Goal: Task Accomplishment & Management: Manage account settings

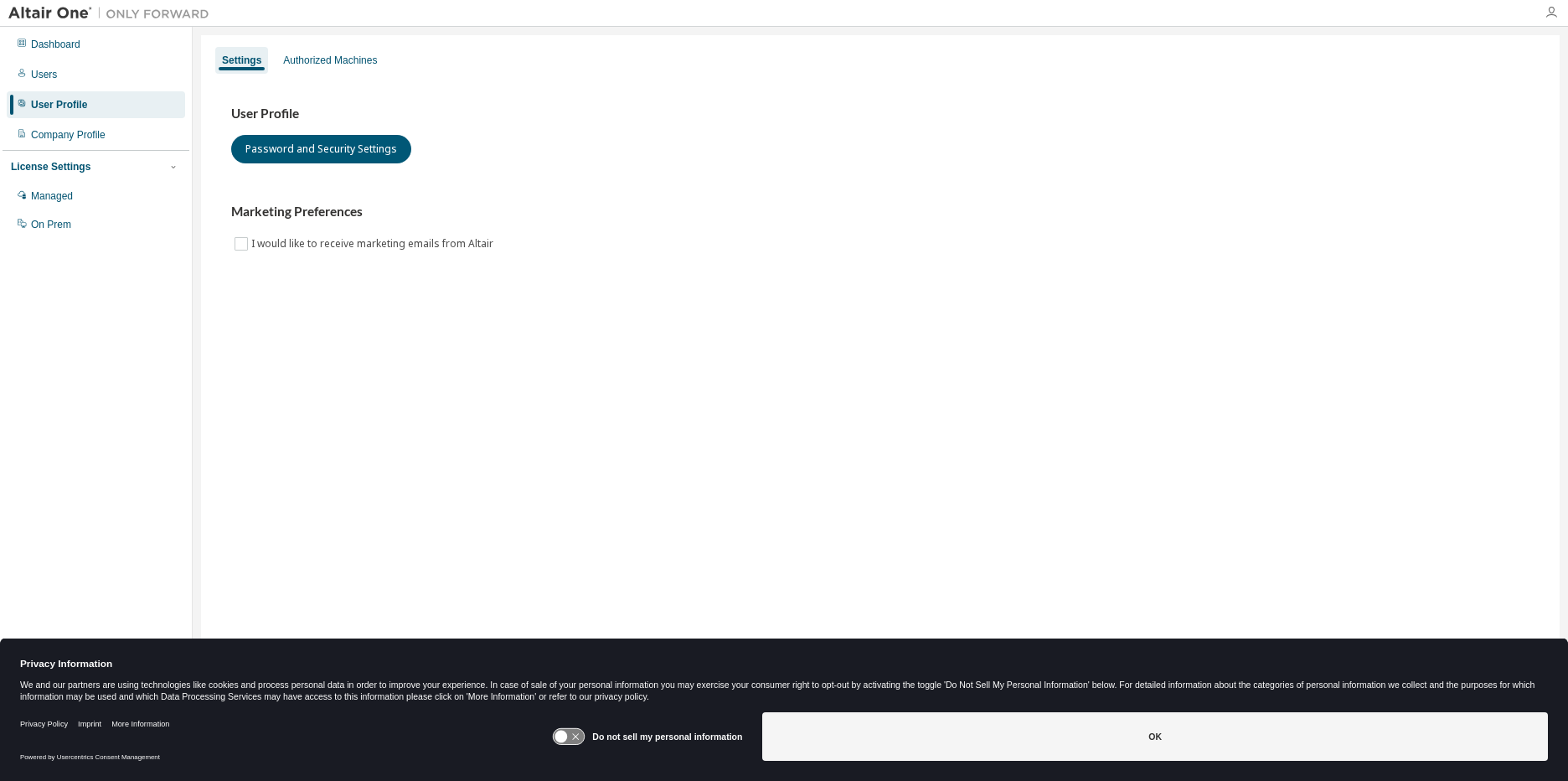
click at [1546, 13] on icon "button" at bounding box center [1551, 13] width 14 height 14
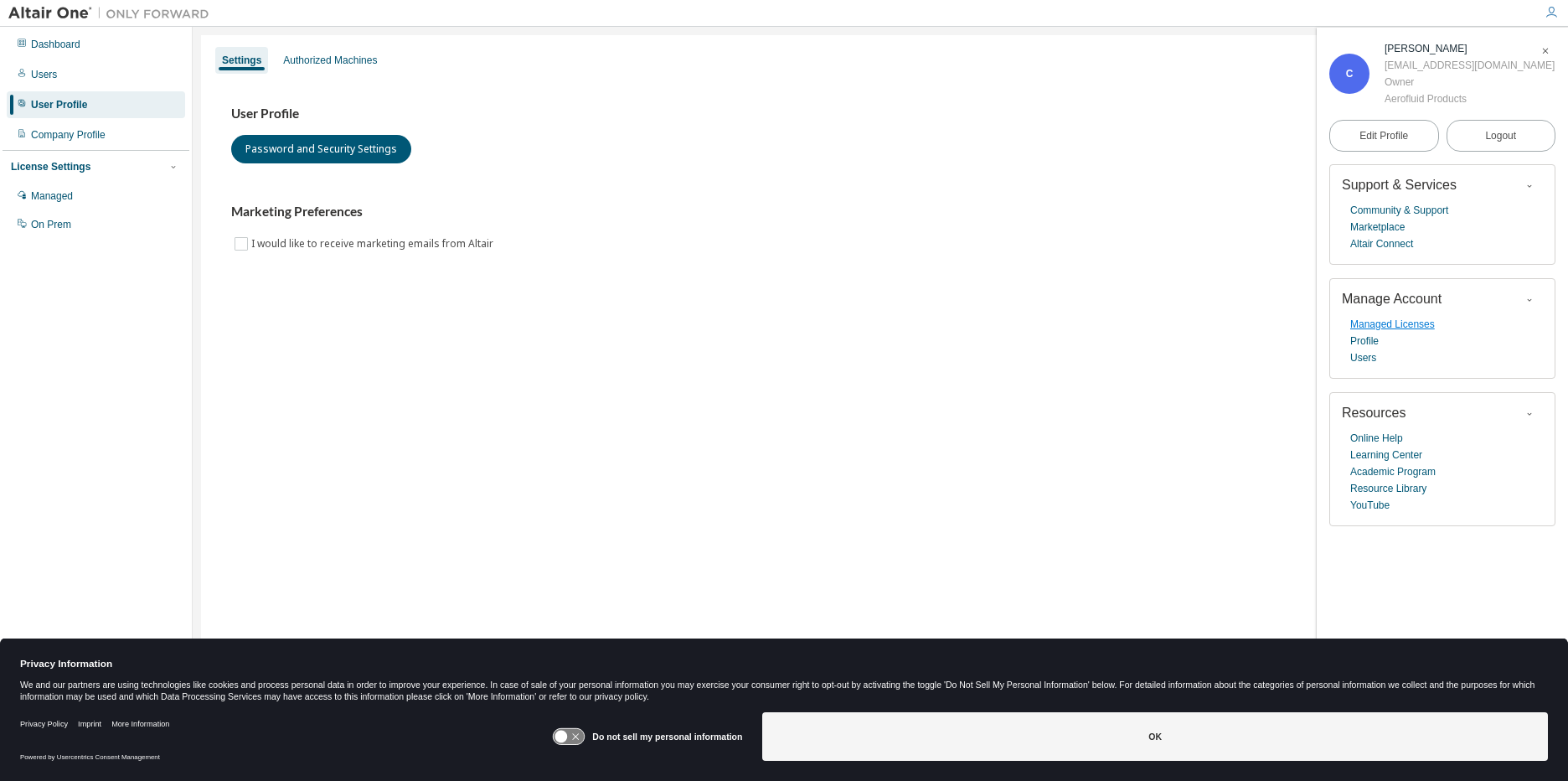
click at [1400, 326] on link "Managed Licenses" at bounding box center [1392, 323] width 85 height 17
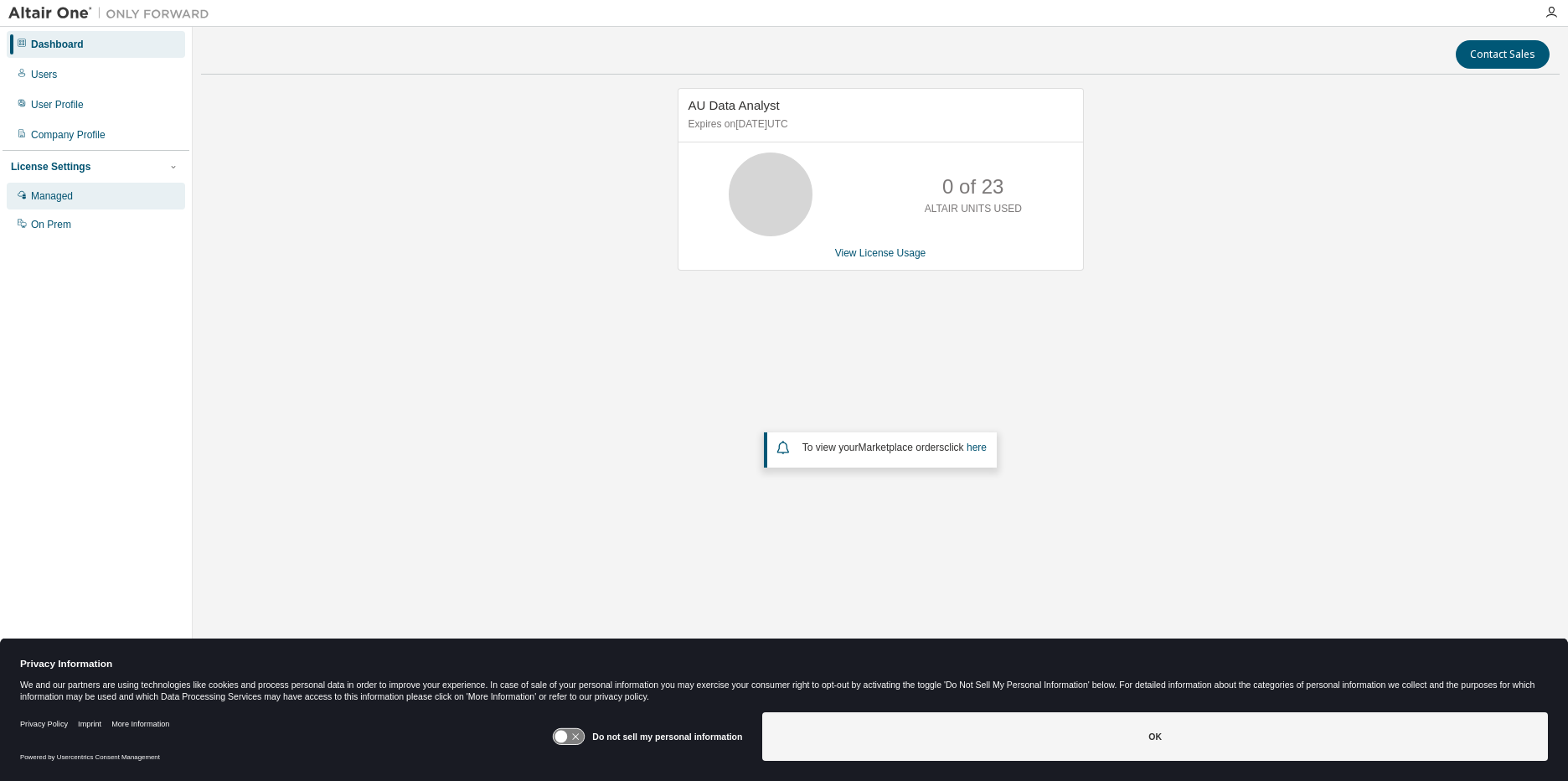
click at [61, 201] on div "Managed" at bounding box center [52, 196] width 42 height 14
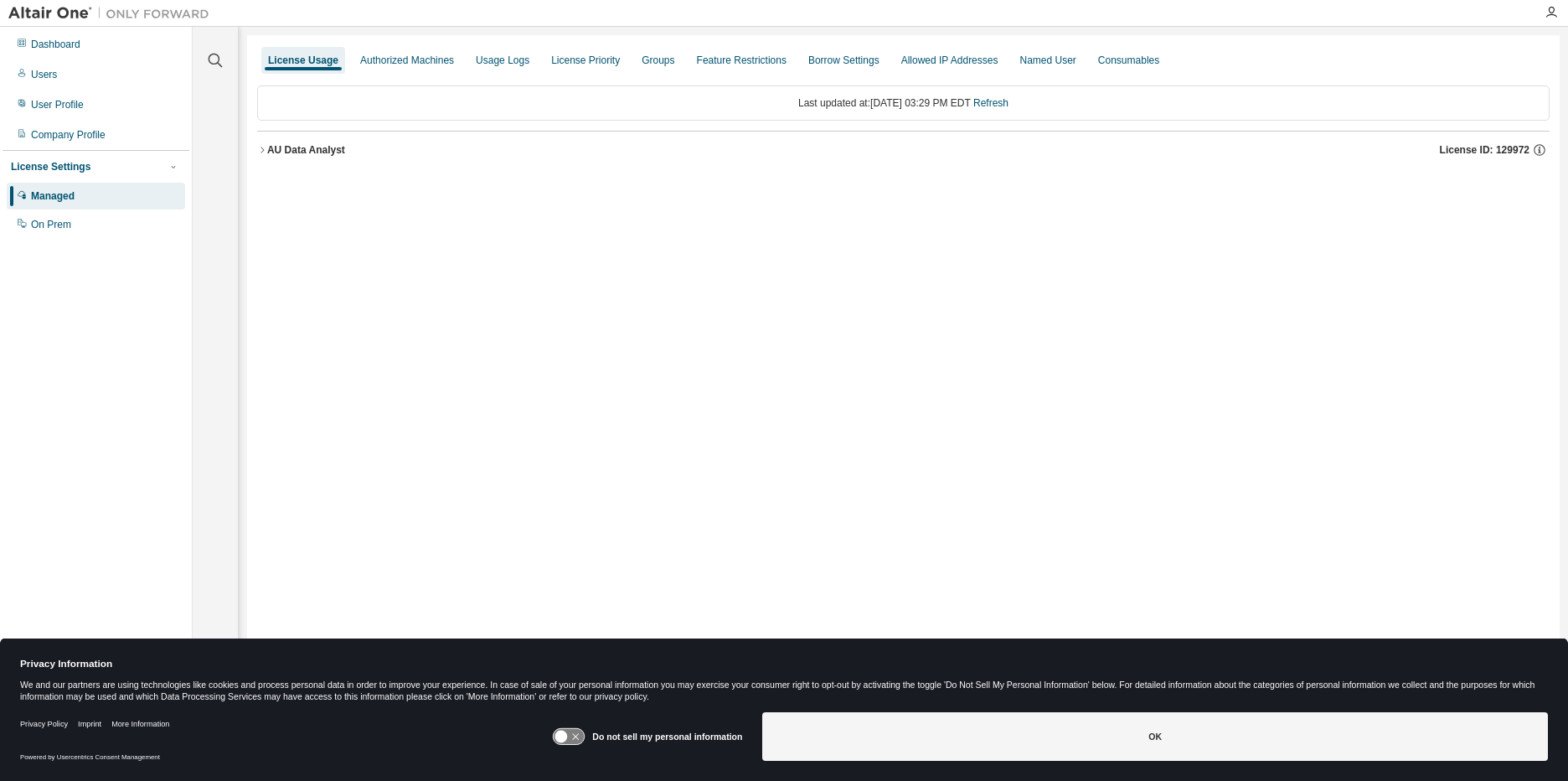
click at [262, 151] on icon "button" at bounding box center [262, 150] width 10 height 10
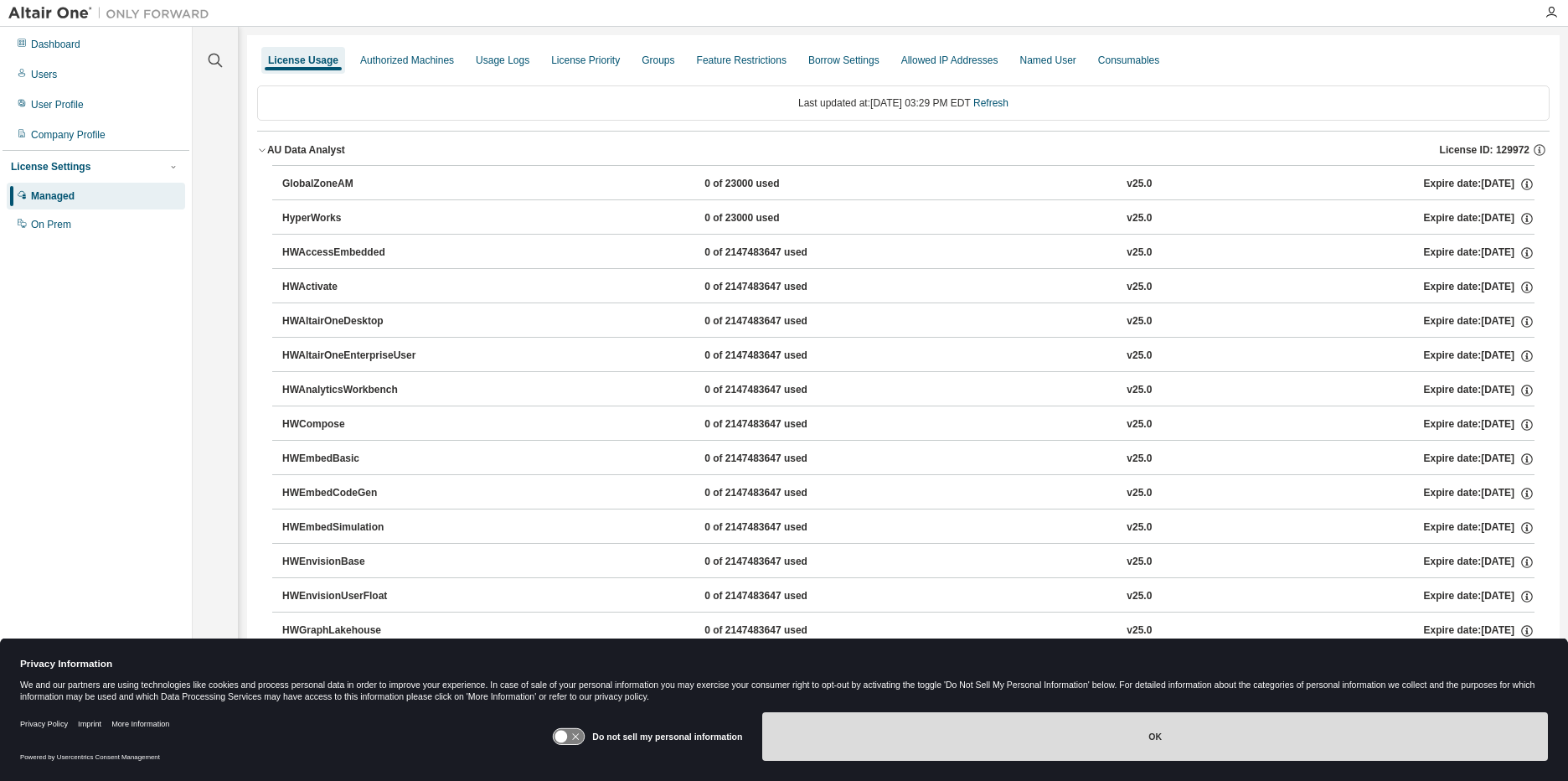
click at [1048, 726] on button "OK" at bounding box center [1155, 736] width 786 height 49
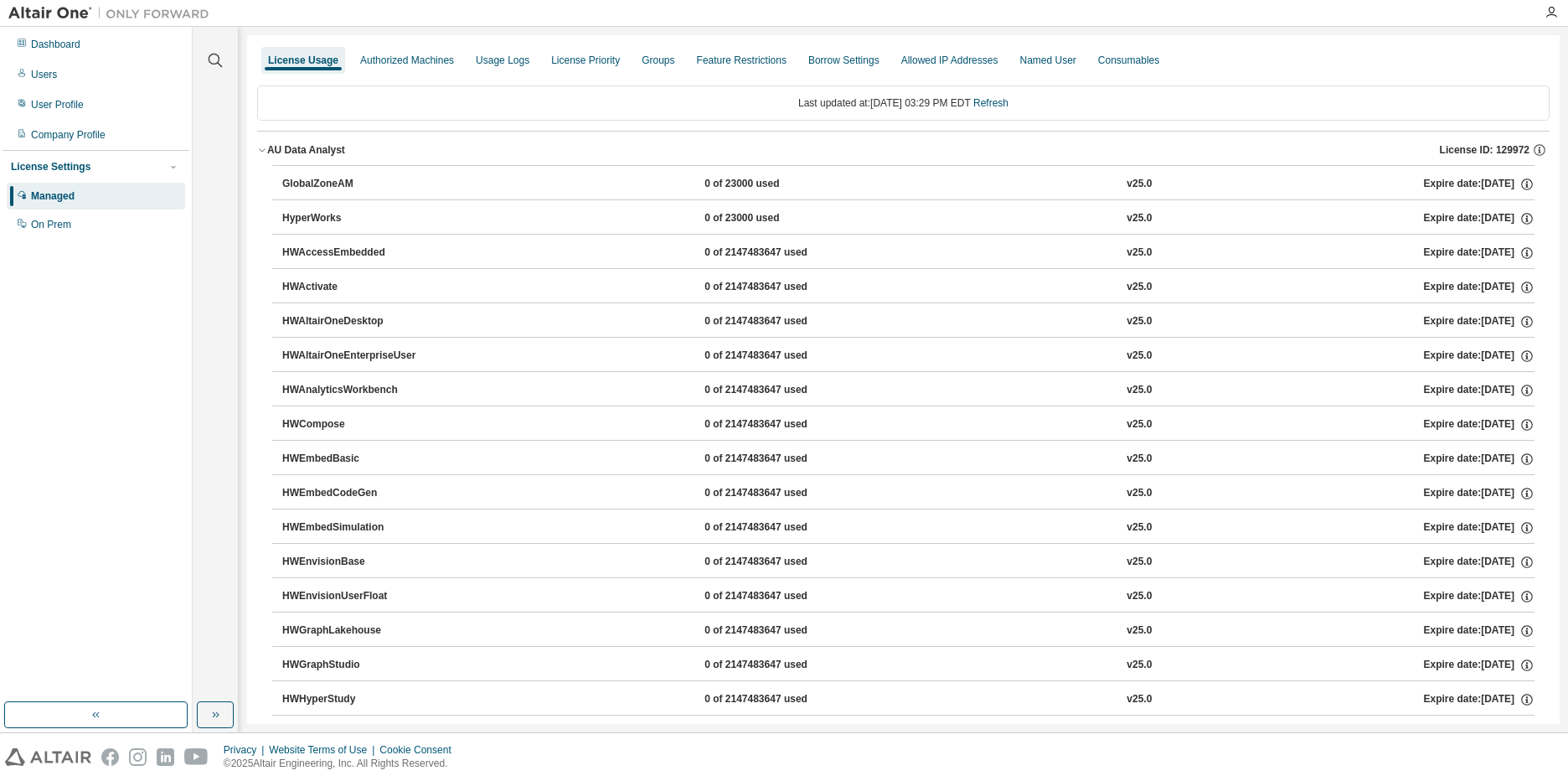
click at [322, 176] on div "GlobalZoneAM" at bounding box center [357, 183] width 151 height 15
click at [332, 147] on div "AU Data Analyst" at bounding box center [306, 150] width 78 height 14
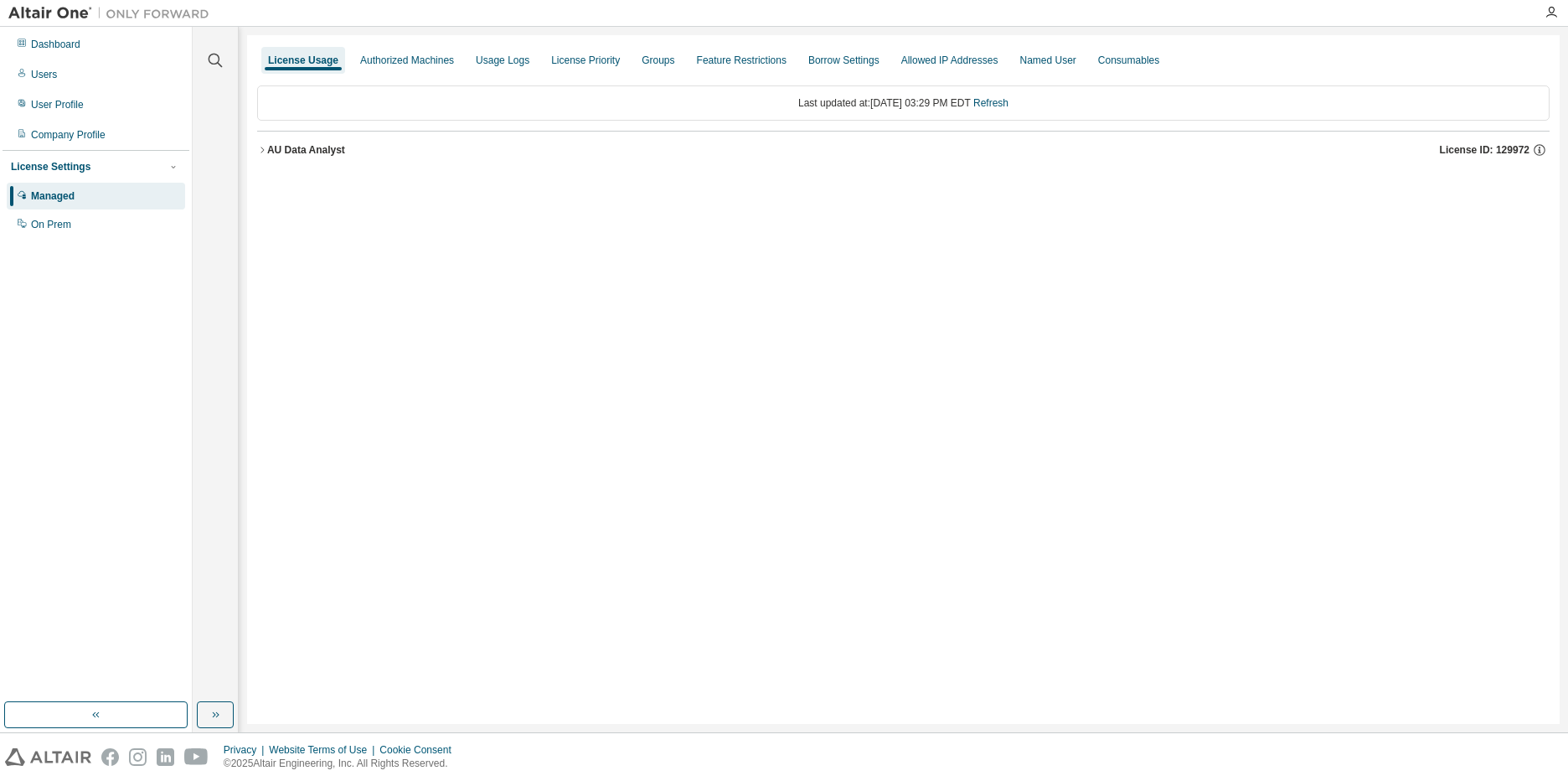
click at [332, 147] on div "AU Data Analyst" at bounding box center [306, 150] width 78 height 14
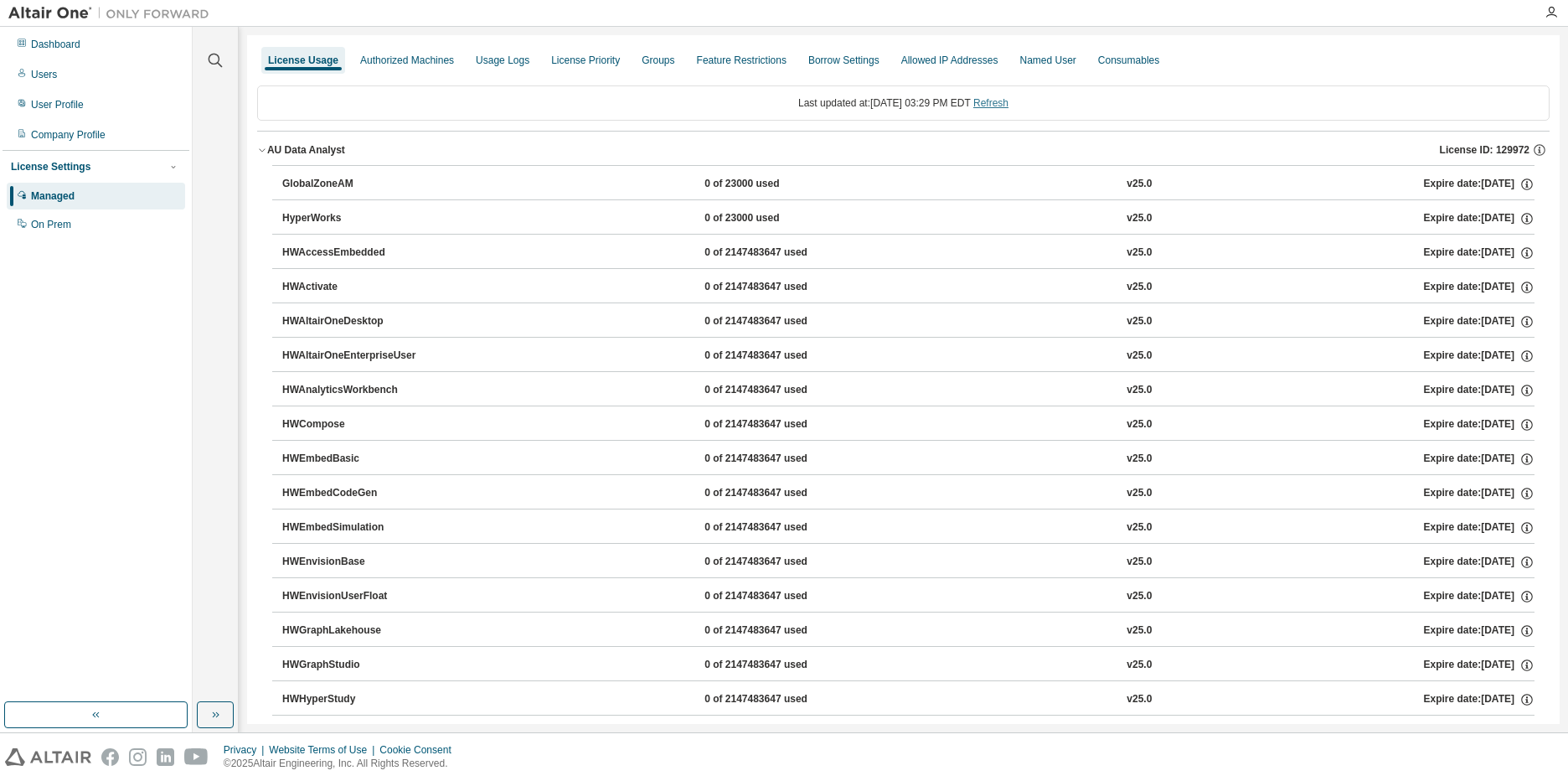
click at [1005, 108] on link "Refresh" at bounding box center [990, 103] width 35 height 12
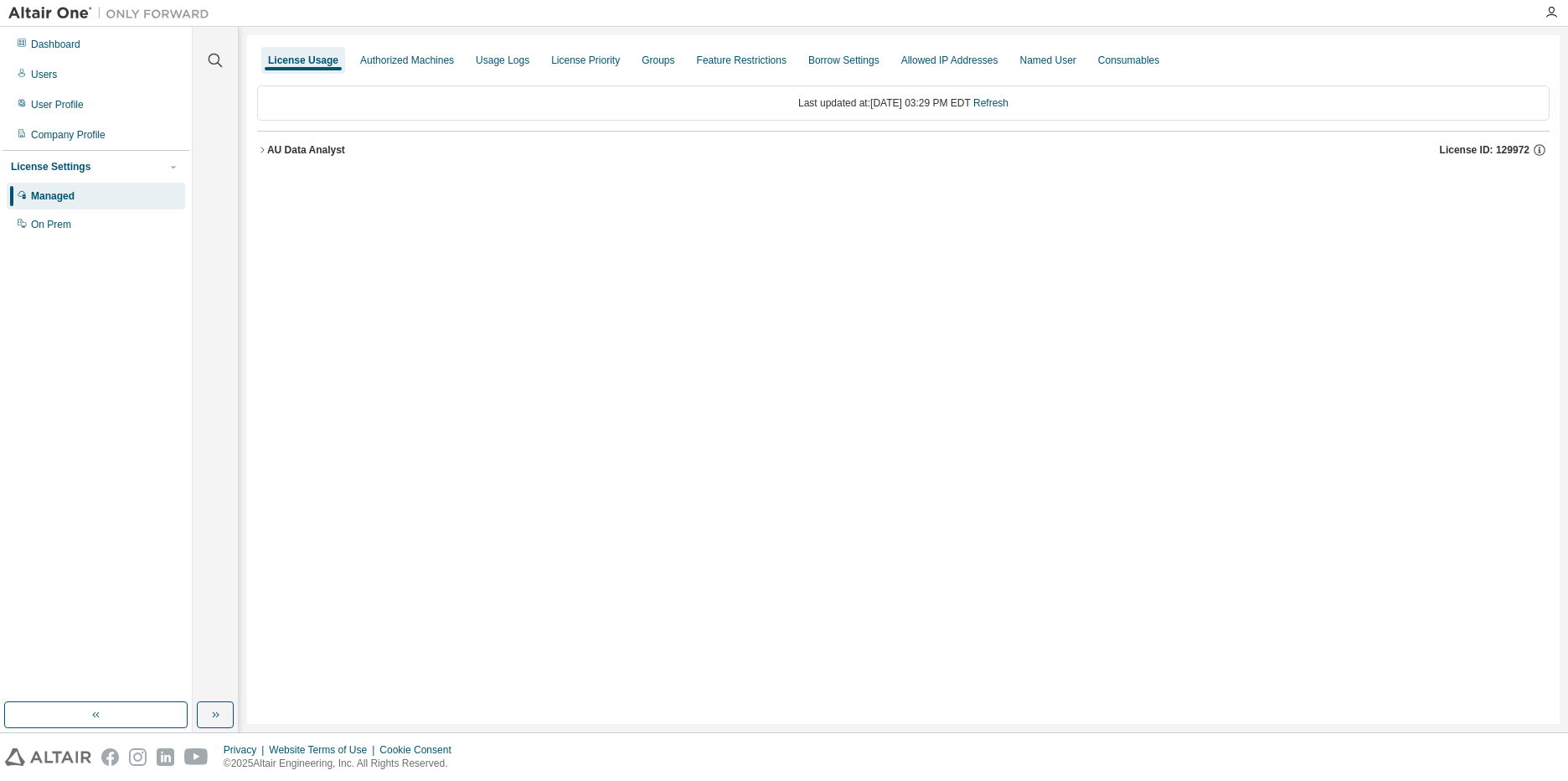
click at [265, 146] on icon "button" at bounding box center [262, 150] width 10 height 10
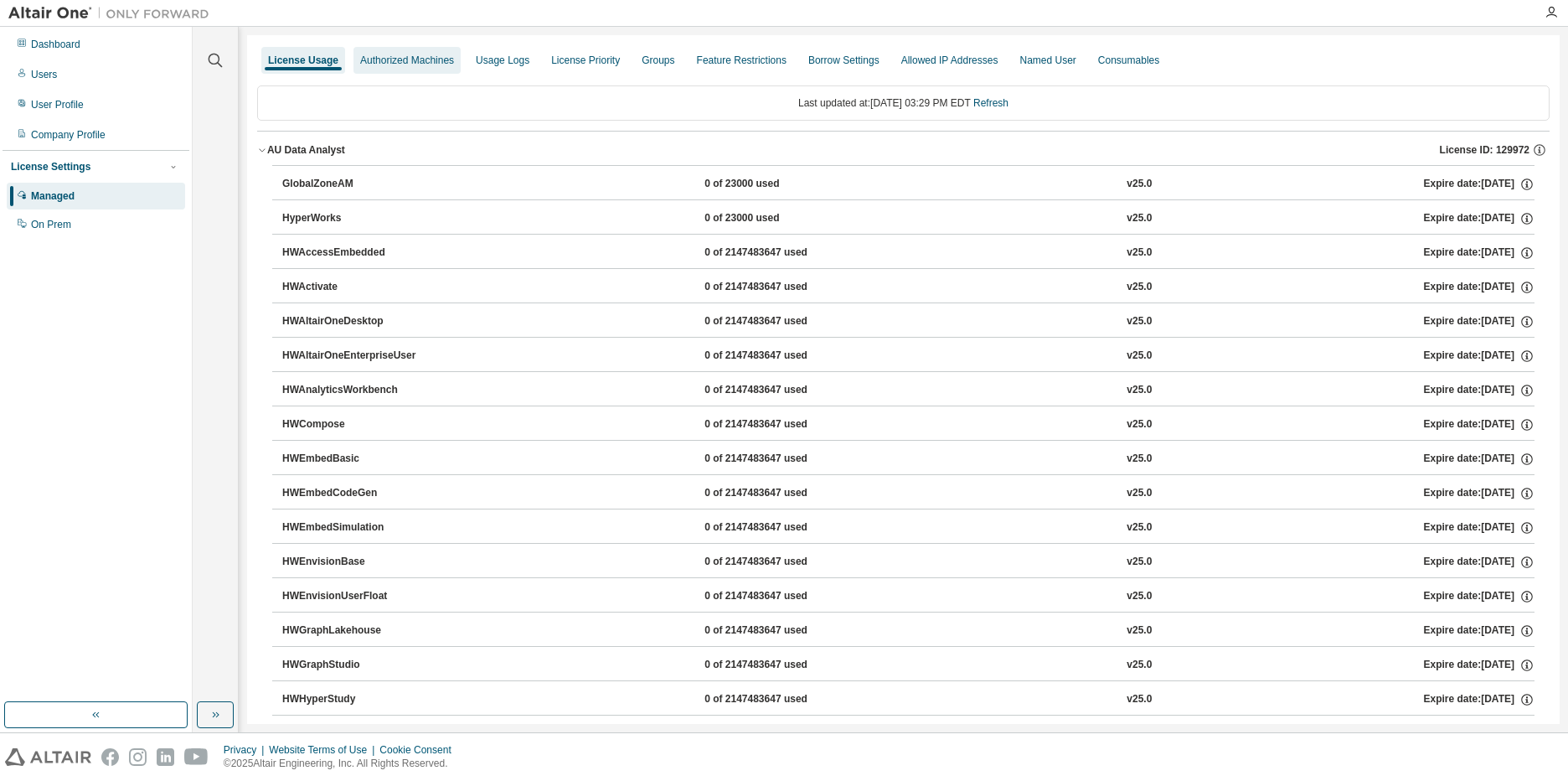
click at [419, 63] on div "Authorized Machines" at bounding box center [407, 60] width 93 height 14
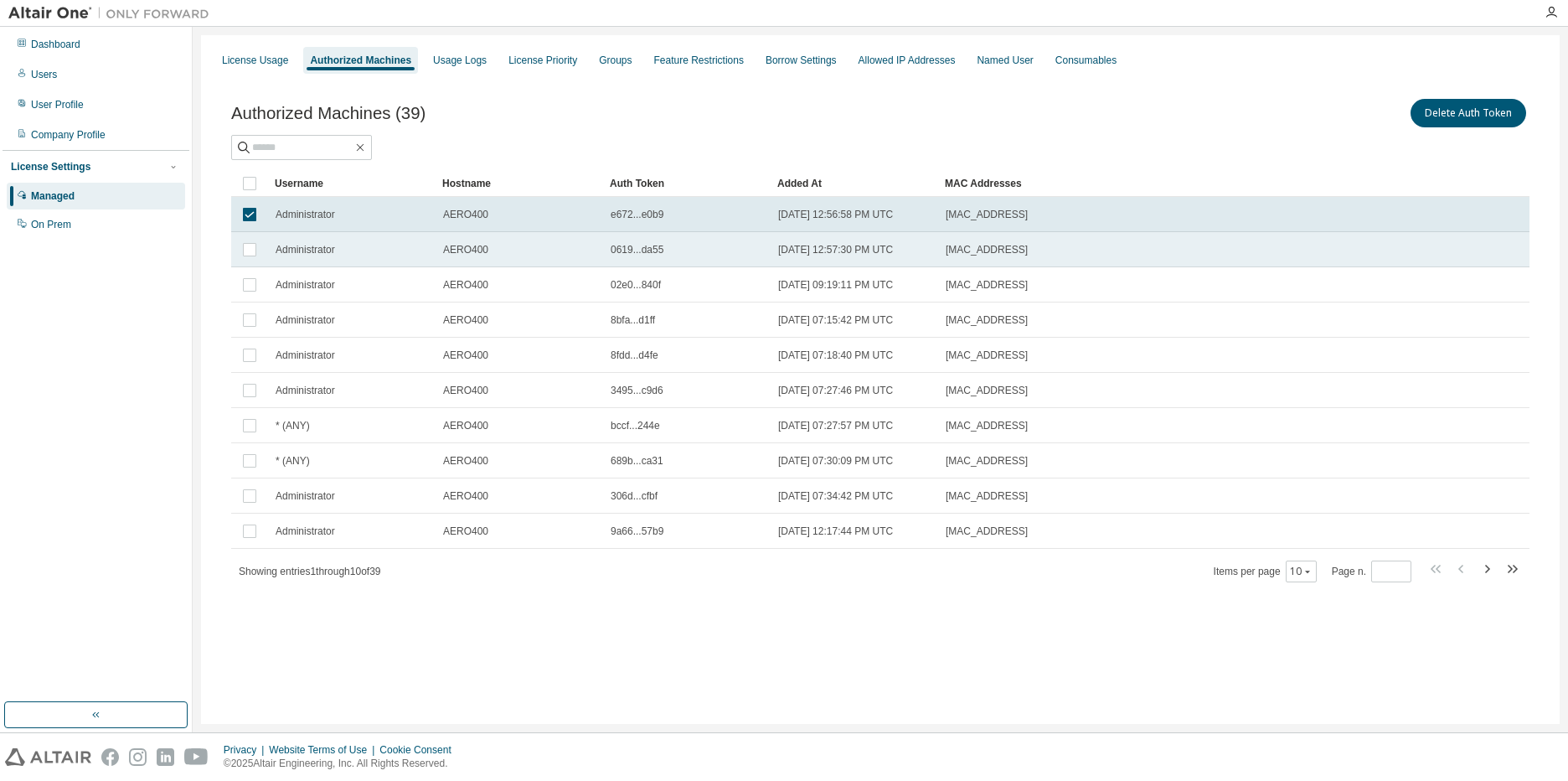
click at [341, 260] on td "Administrator" at bounding box center [352, 249] width 168 height 35
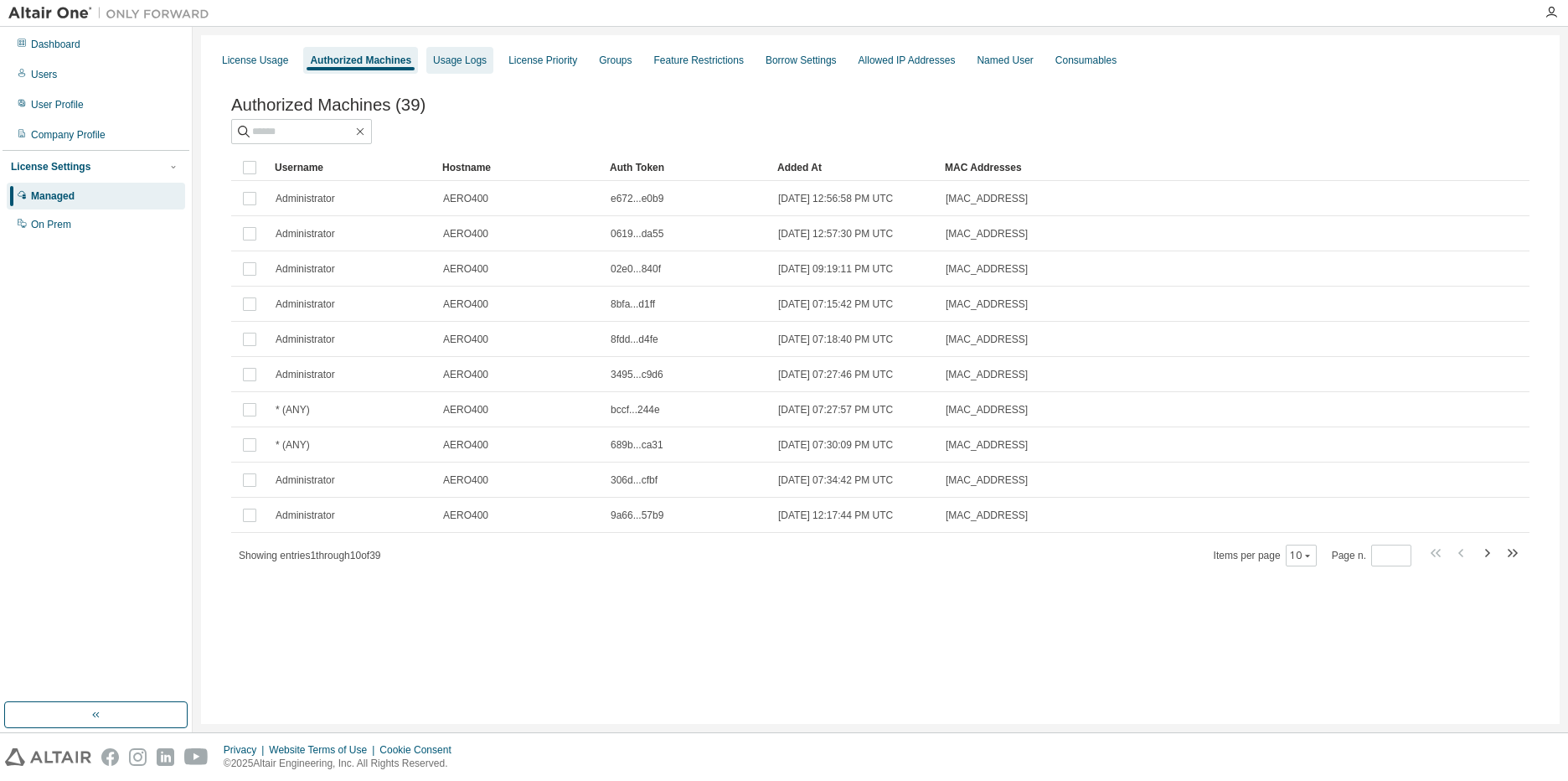
click at [472, 61] on div "Usage Logs" at bounding box center [460, 60] width 54 height 14
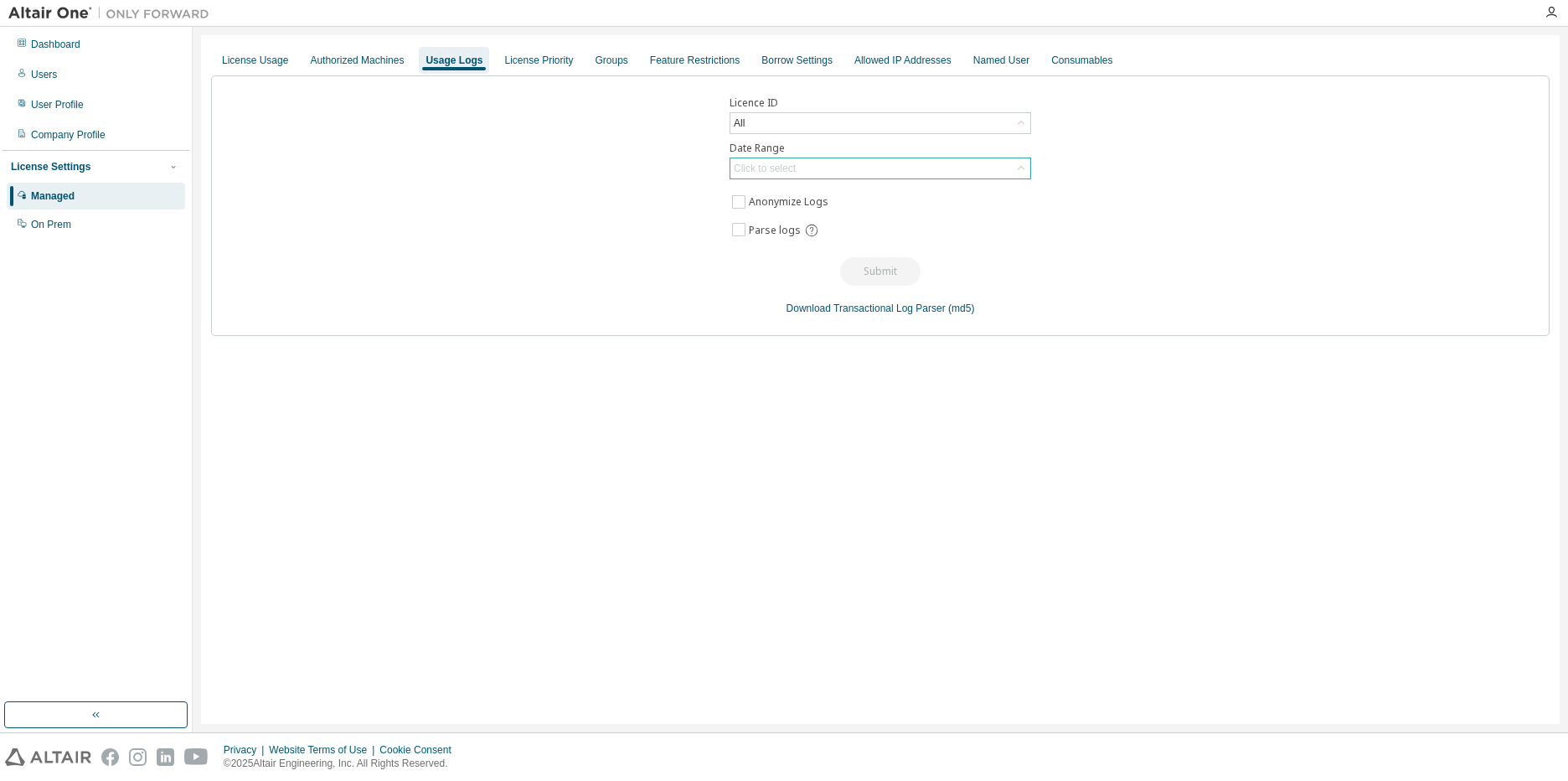
click at [786, 160] on div "Click to select" at bounding box center [765, 167] width 67 height 19
click at [769, 237] on li "Year to date" at bounding box center [879, 237] width 296 height 21
click at [872, 272] on button "Submit" at bounding box center [880, 271] width 81 height 28
click at [520, 54] on div "License Priority" at bounding box center [539, 60] width 69 height 14
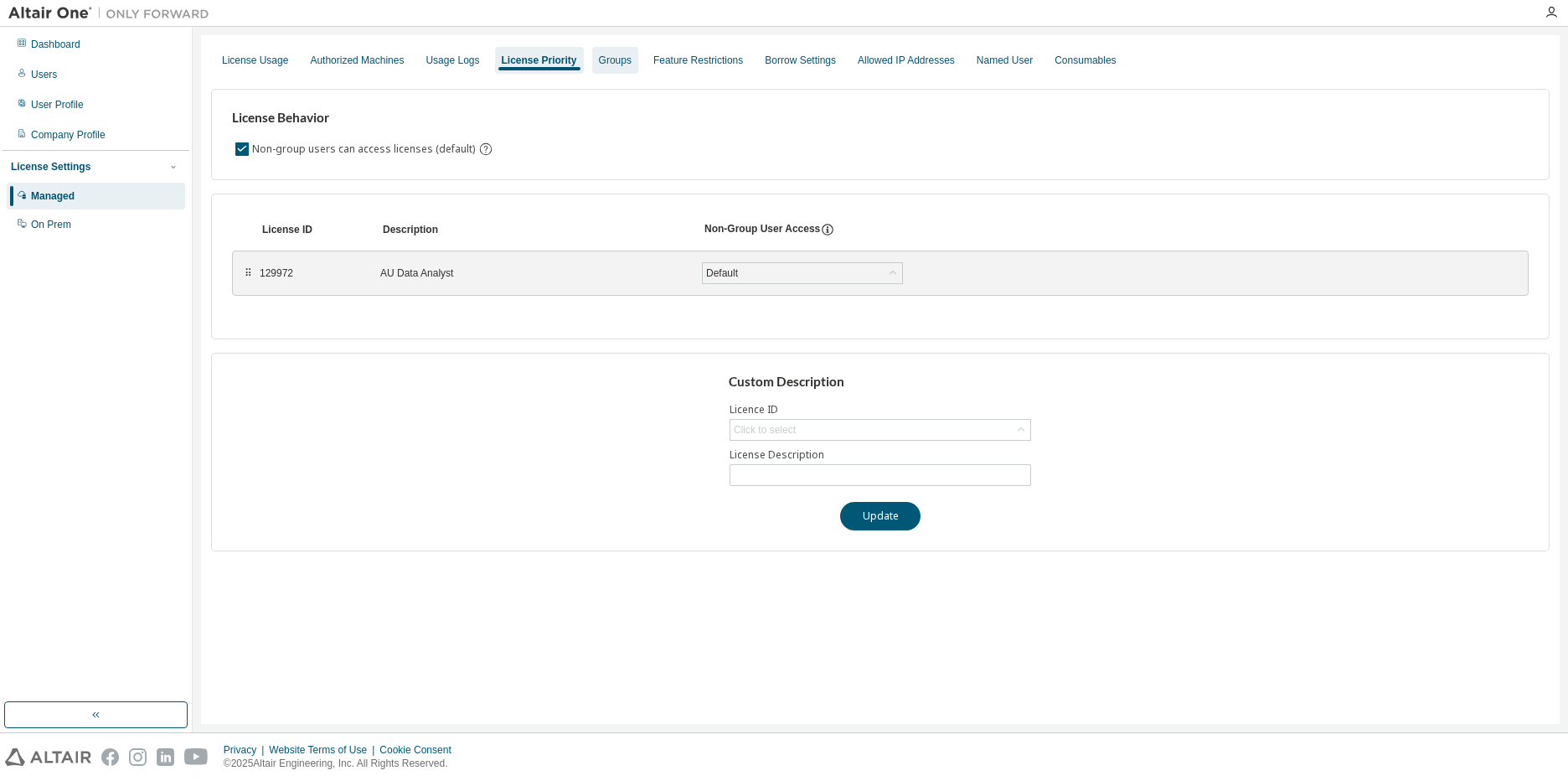
click at [592, 71] on div "Groups" at bounding box center [615, 60] width 46 height 27
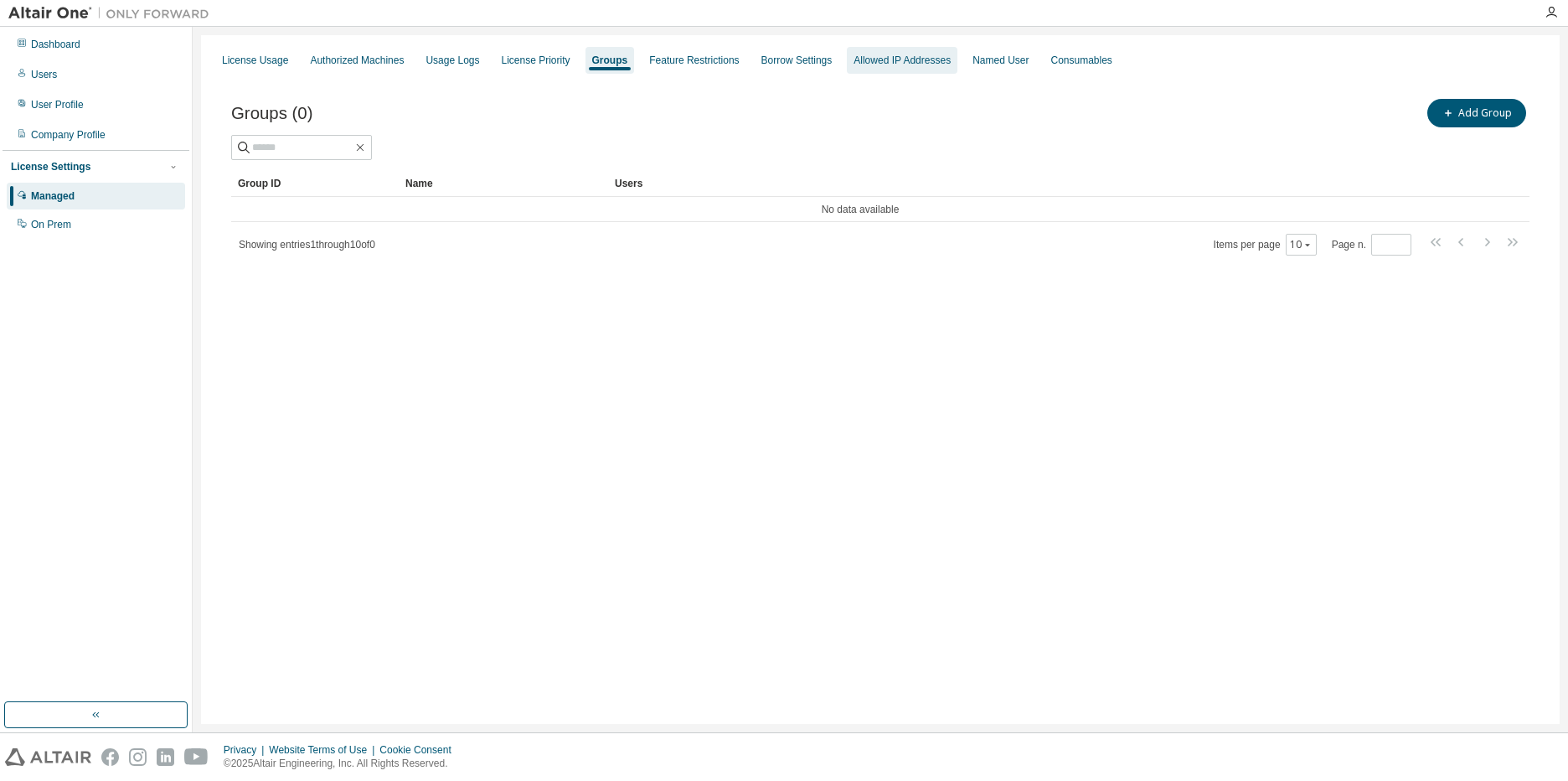
click at [911, 60] on div "Allowed IP Addresses" at bounding box center [902, 60] width 97 height 14
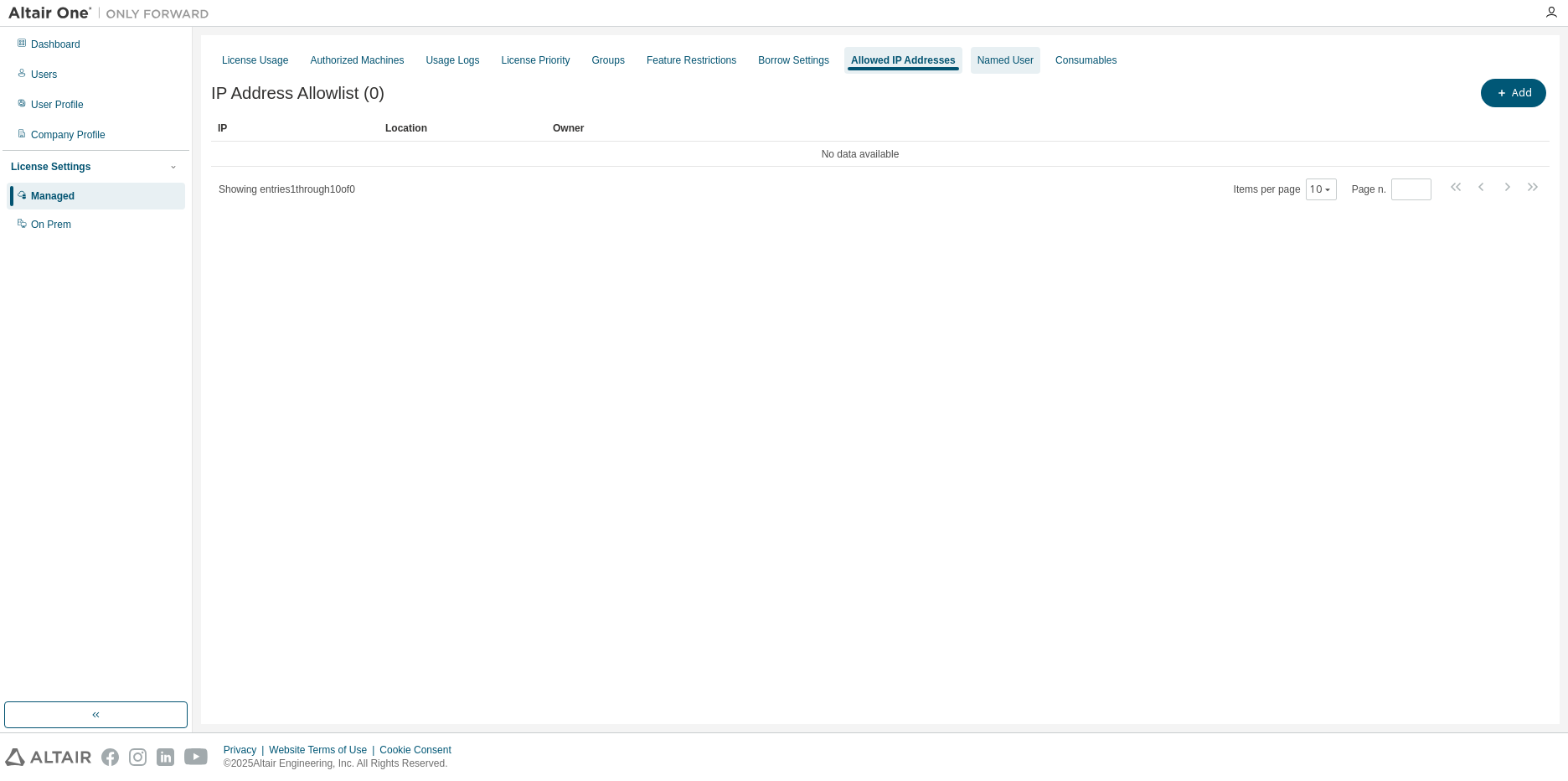
click at [1005, 65] on div "Named User" at bounding box center [1006, 60] width 56 height 14
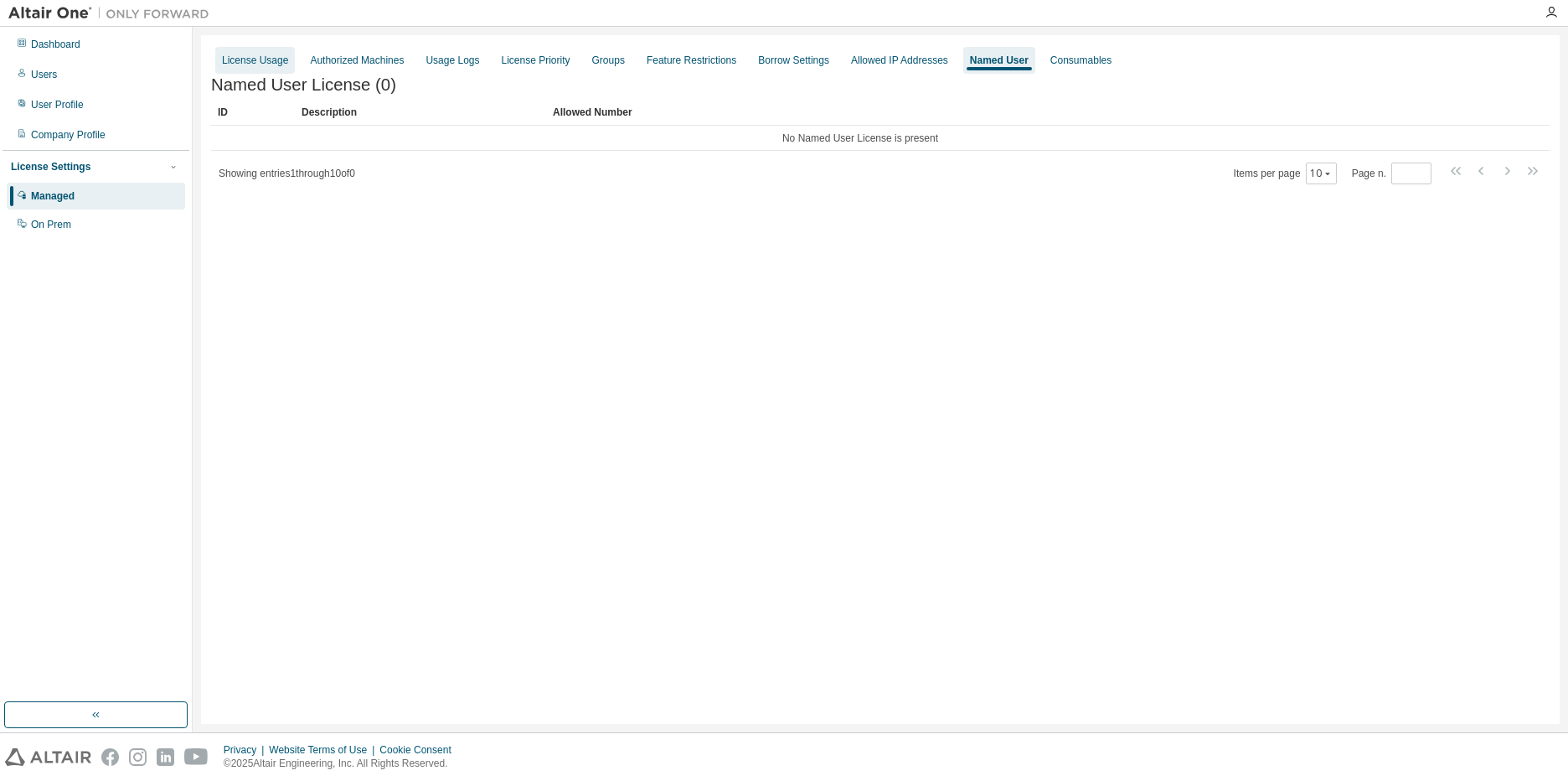
click at [258, 62] on div "License Usage" at bounding box center [255, 60] width 66 height 14
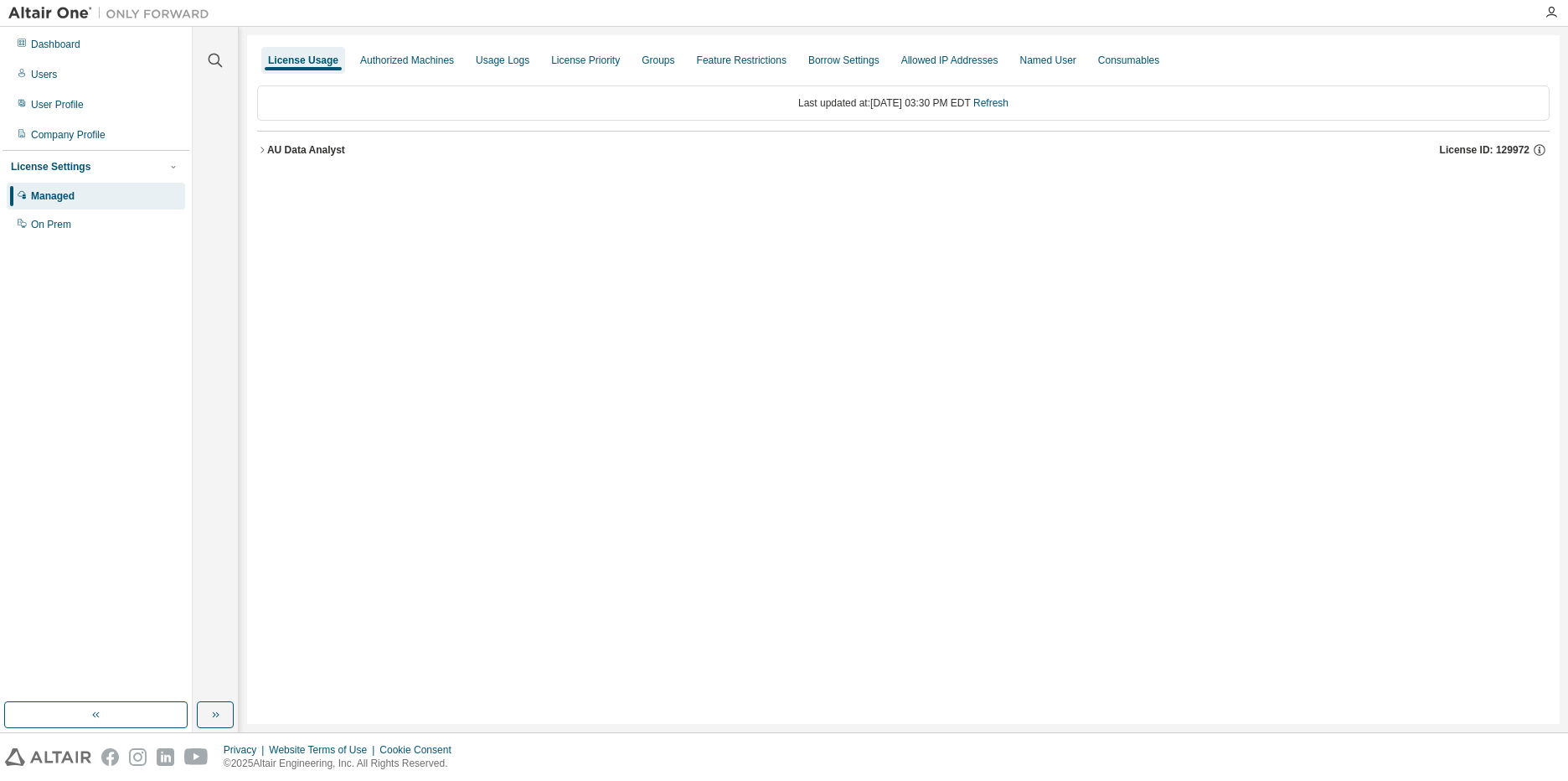
click at [261, 152] on icon "button" at bounding box center [262, 150] width 10 height 10
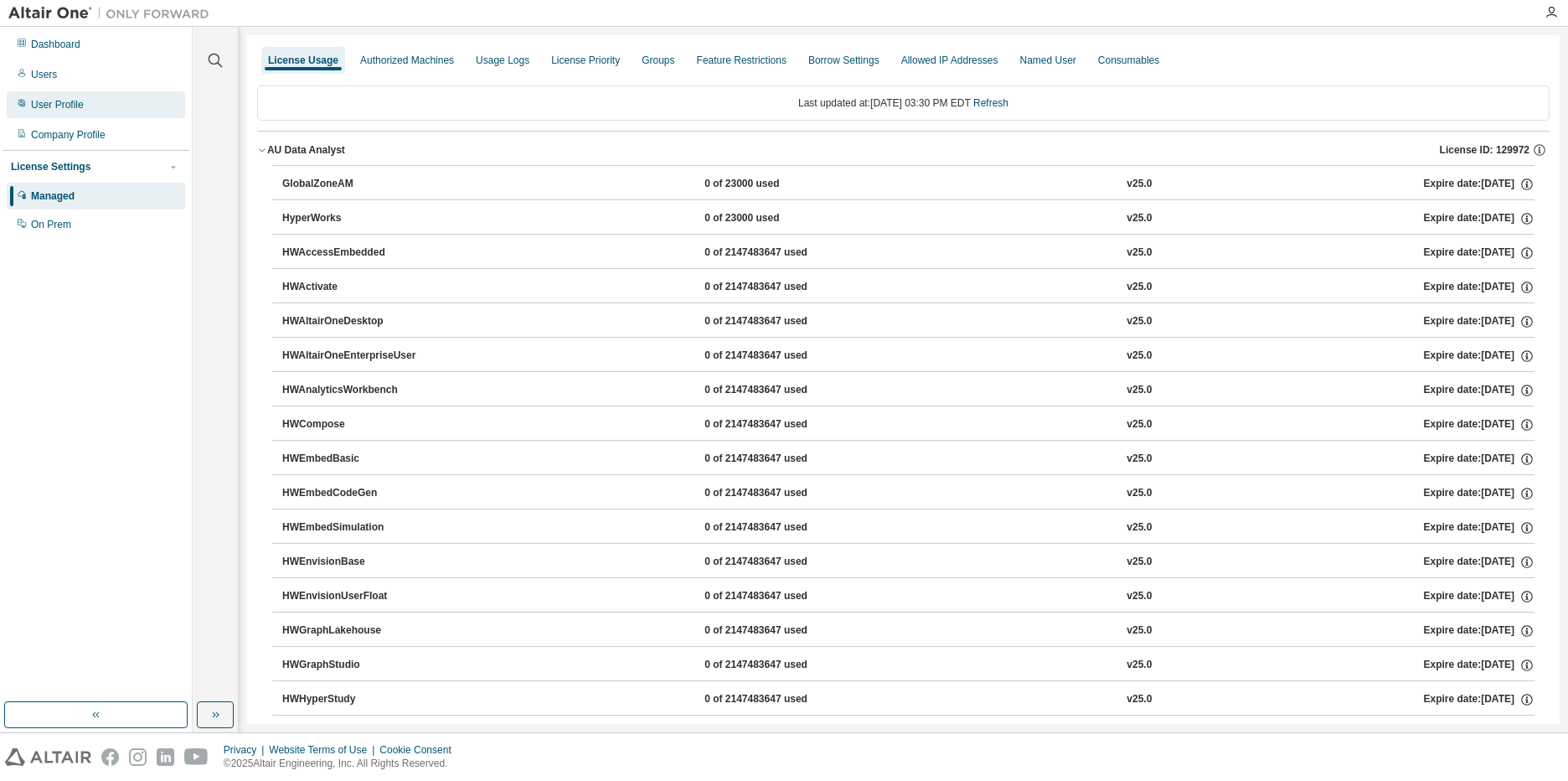
click at [58, 106] on div "User Profile" at bounding box center [57, 105] width 53 height 14
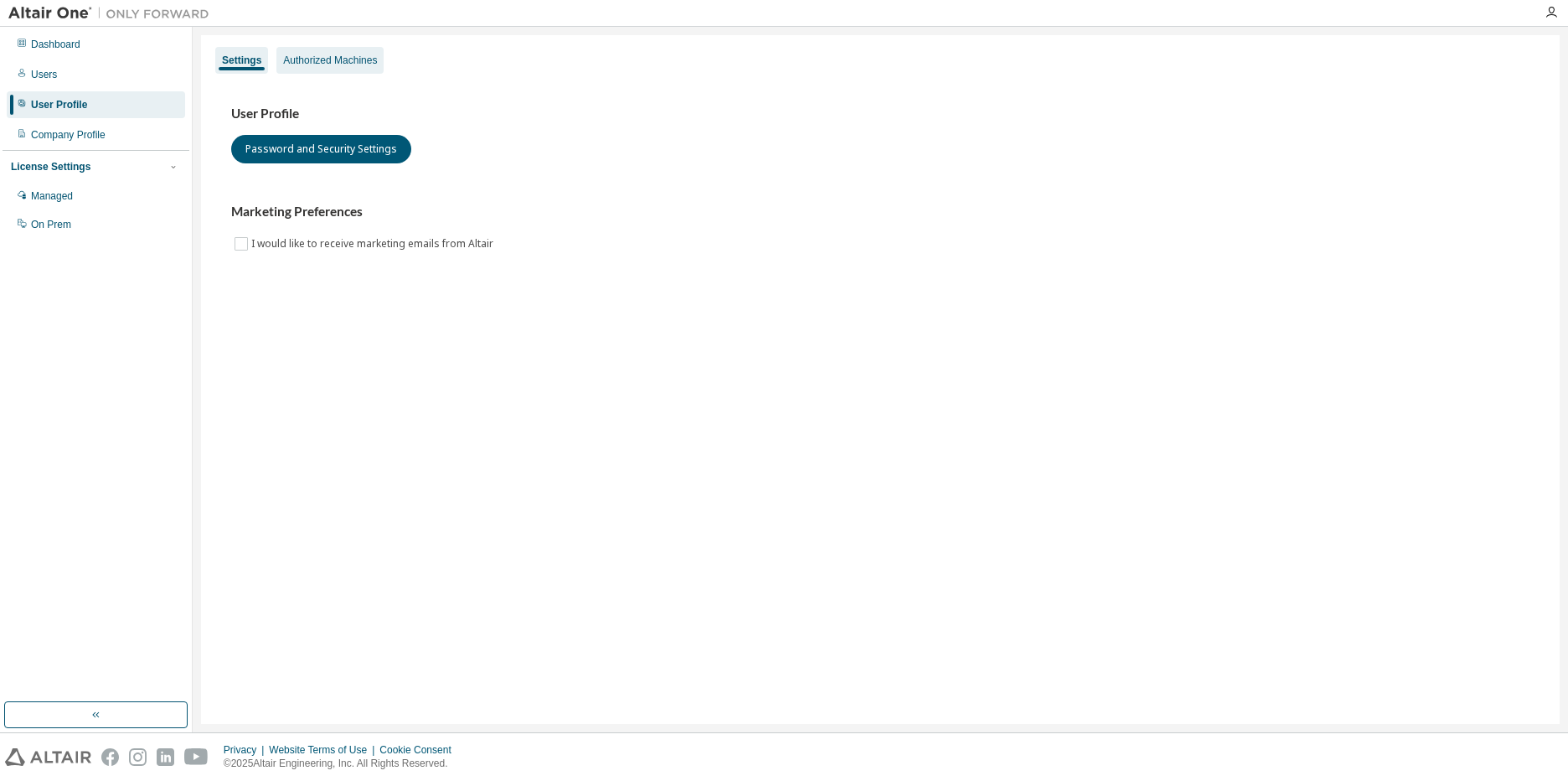
click at [315, 58] on div "Authorized Machines" at bounding box center [330, 60] width 93 height 14
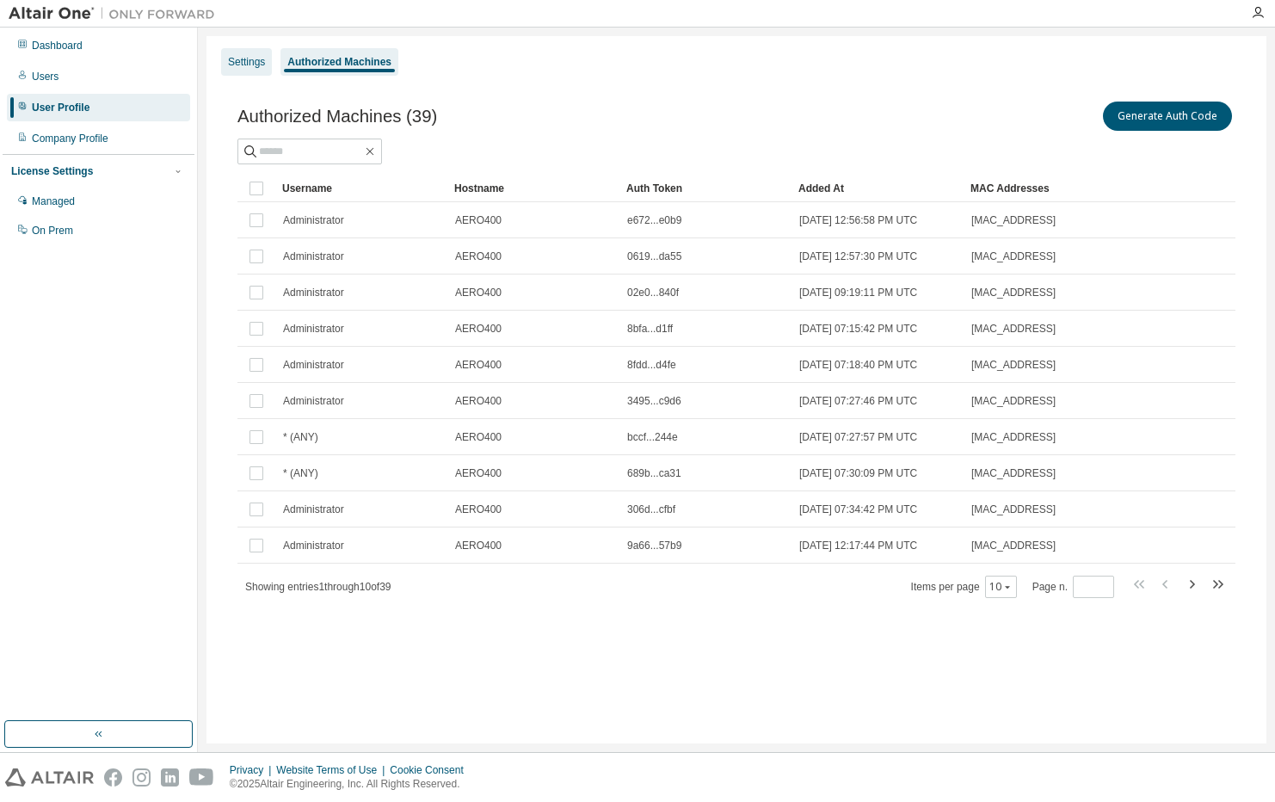
click at [237, 66] on div "Settings" at bounding box center [246, 62] width 37 height 14
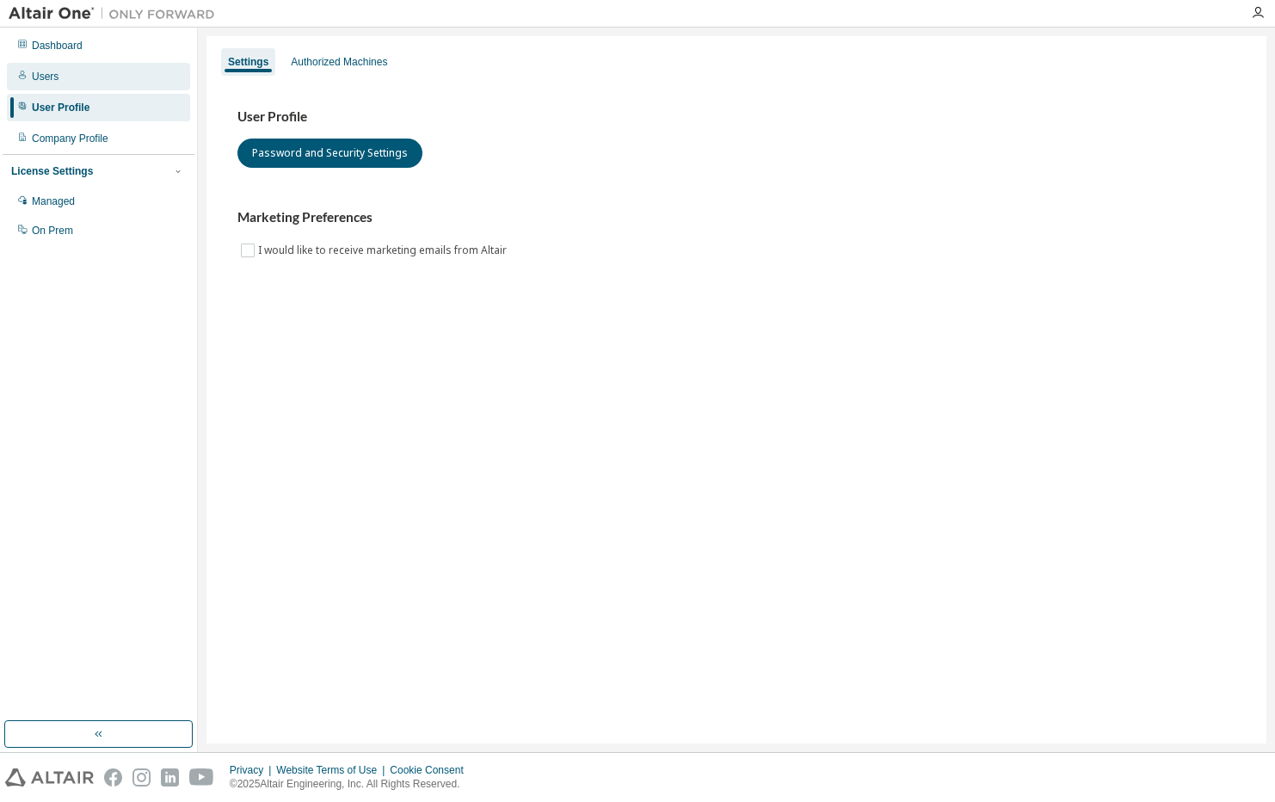
click at [63, 77] on div "Users" at bounding box center [98, 77] width 183 height 28
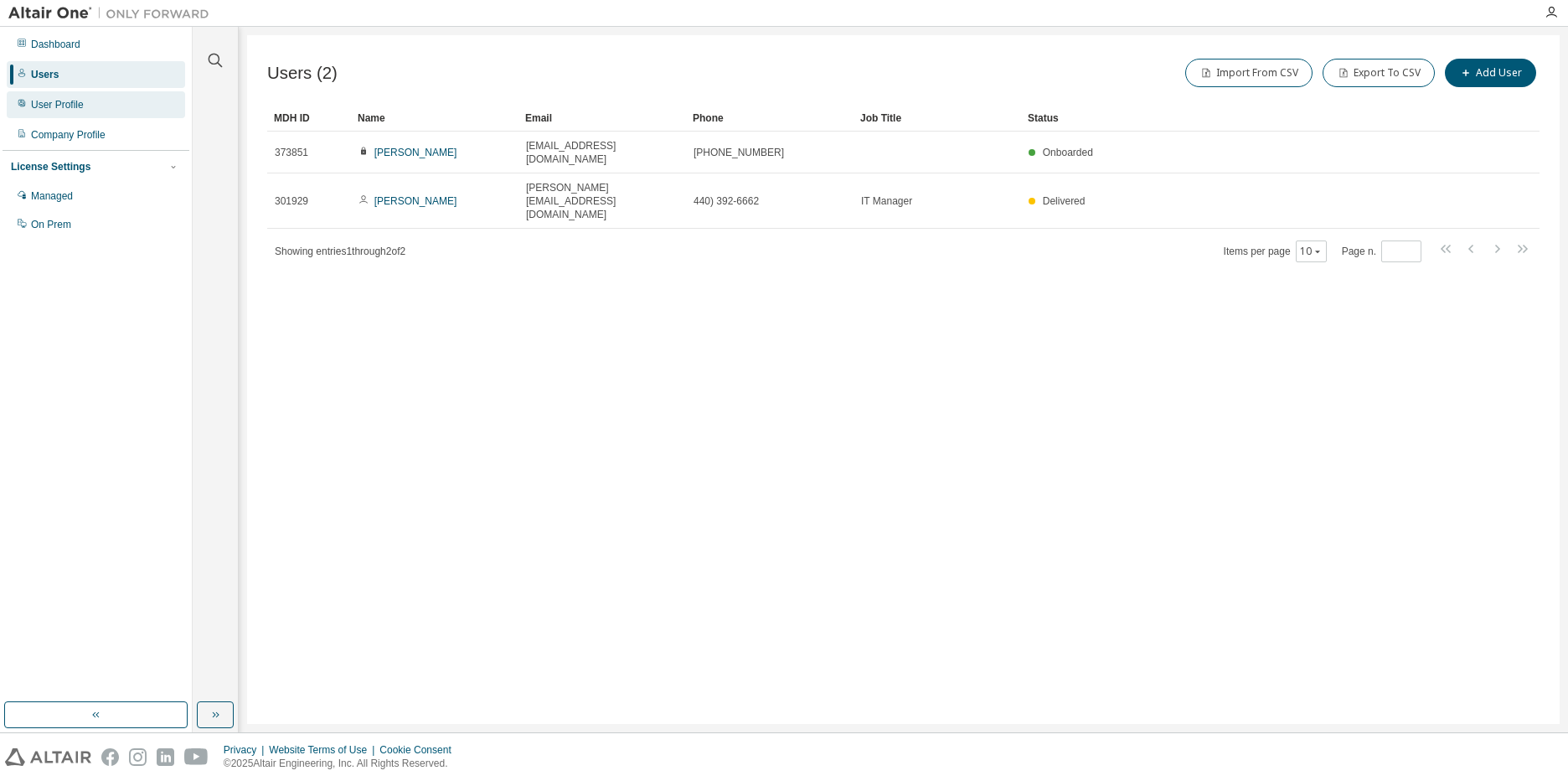
click at [71, 111] on div "User Profile" at bounding box center [95, 105] width 178 height 27
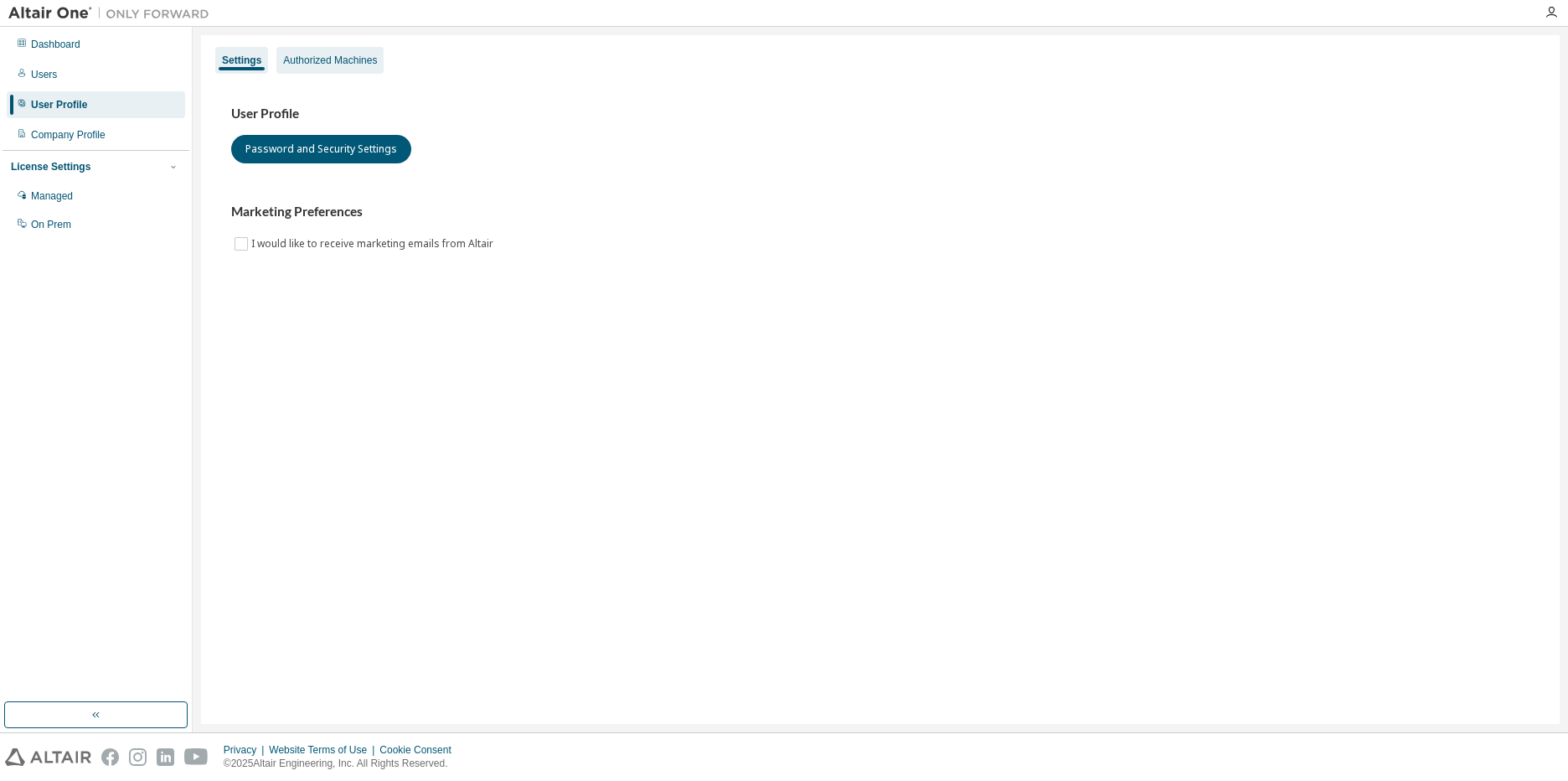
click at [303, 65] on div "Authorized Machines" at bounding box center [330, 60] width 93 height 14
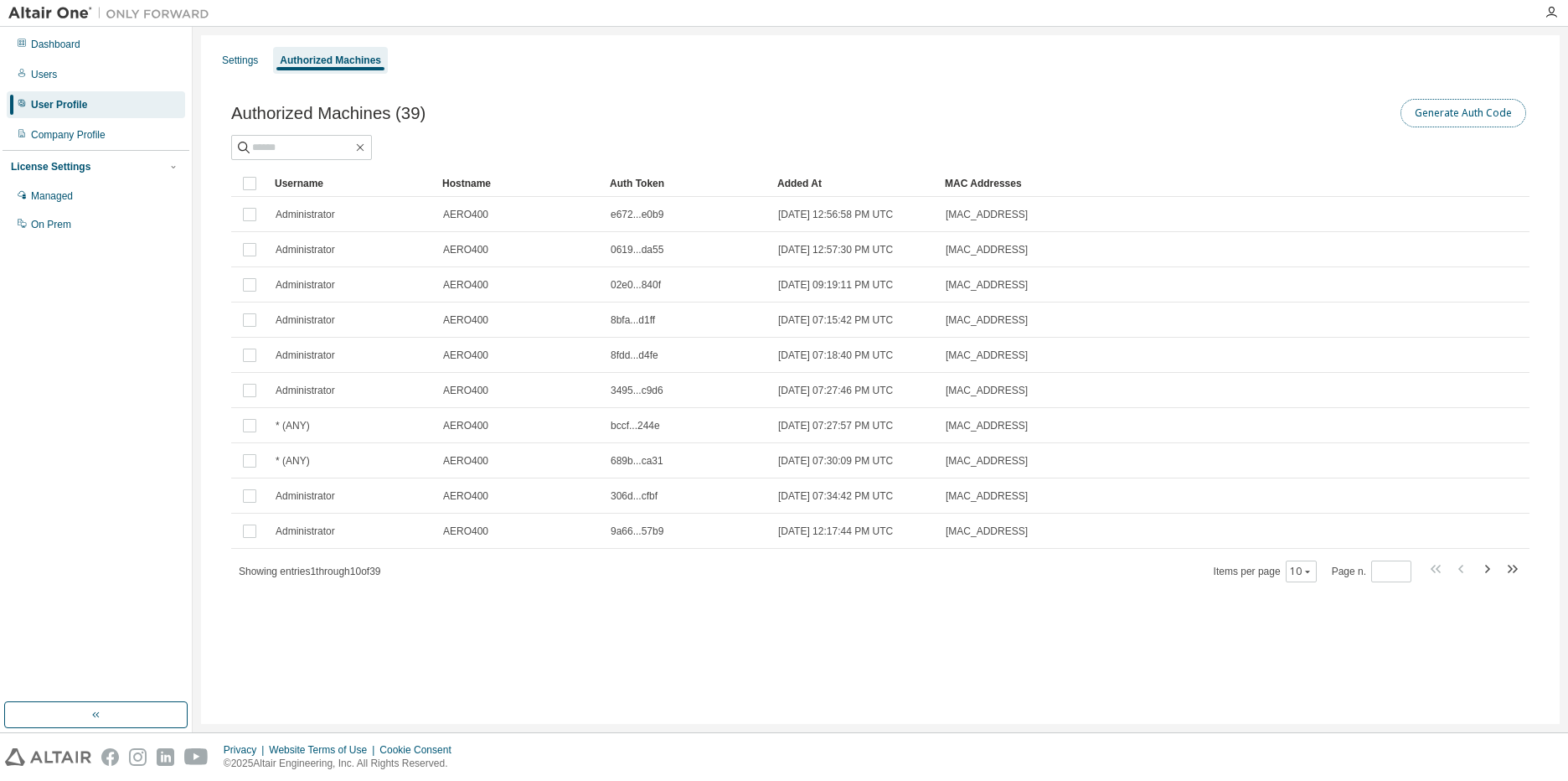
click at [1412, 109] on button "Generate Auth Code" at bounding box center [1463, 112] width 126 height 28
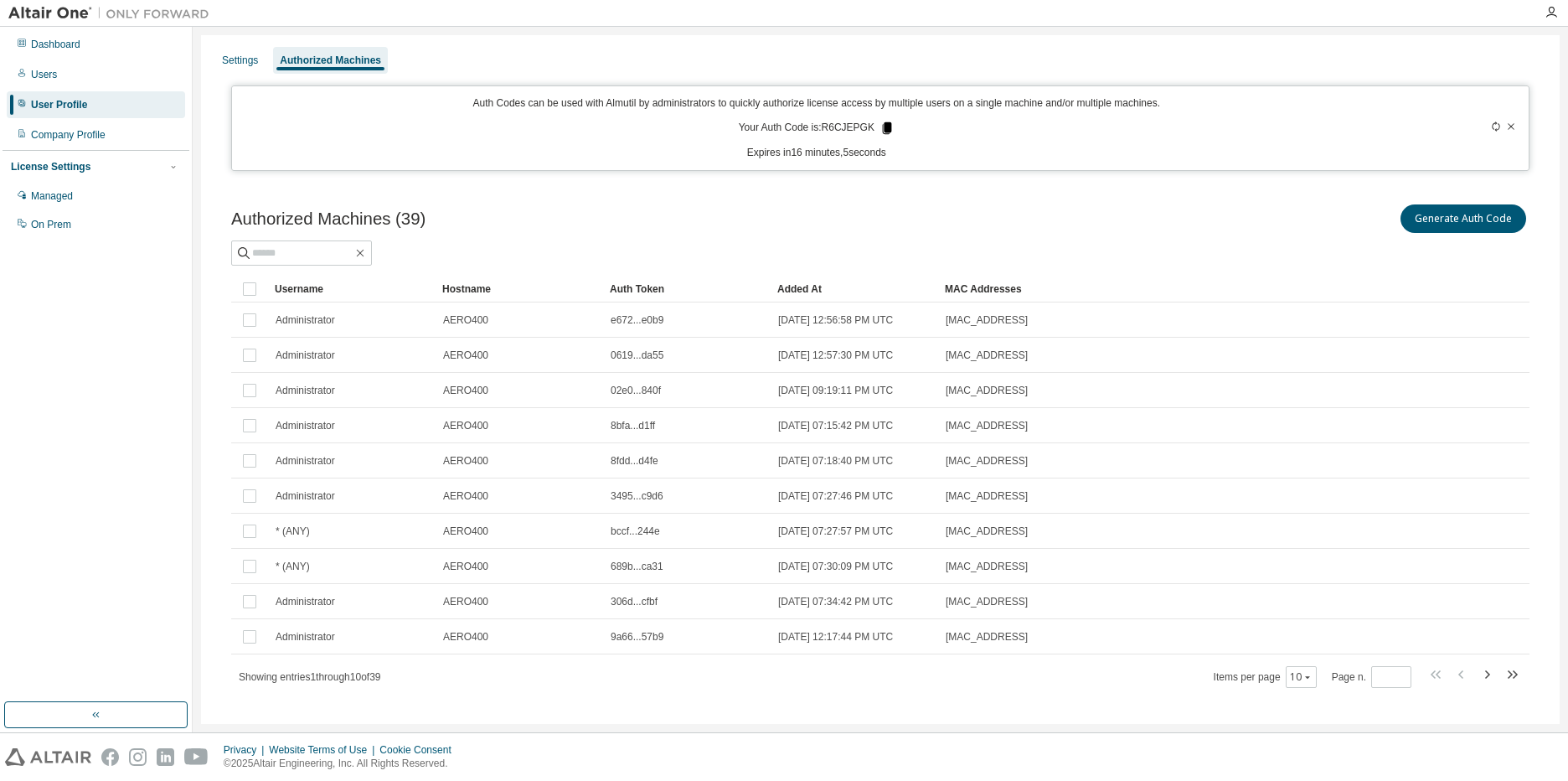
click at [883, 124] on icon at bounding box center [887, 129] width 9 height 12
click at [65, 42] on div "Dashboard" at bounding box center [56, 45] width 50 height 14
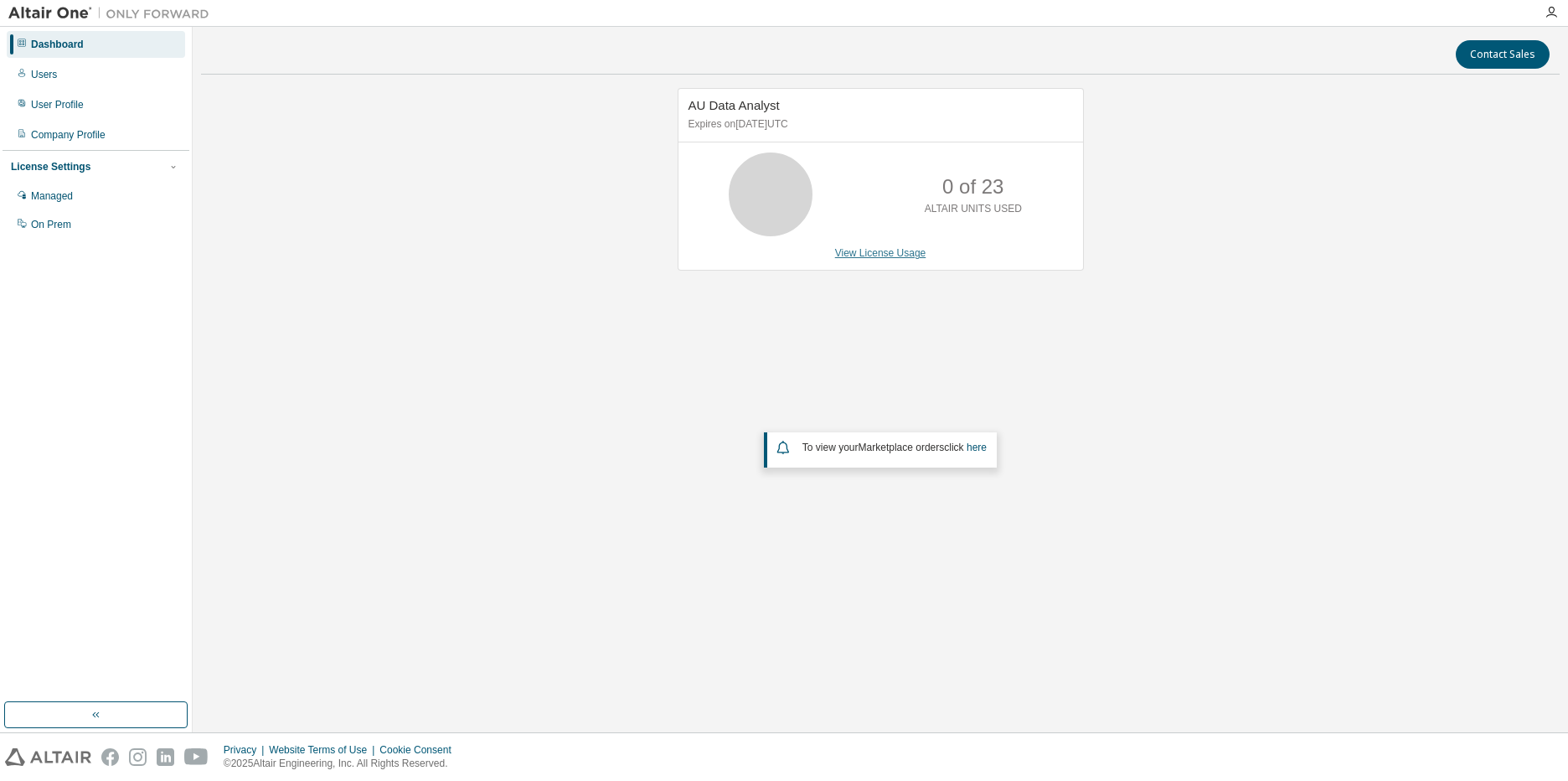
click at [889, 252] on link "View License Usage" at bounding box center [881, 253] width 92 height 12
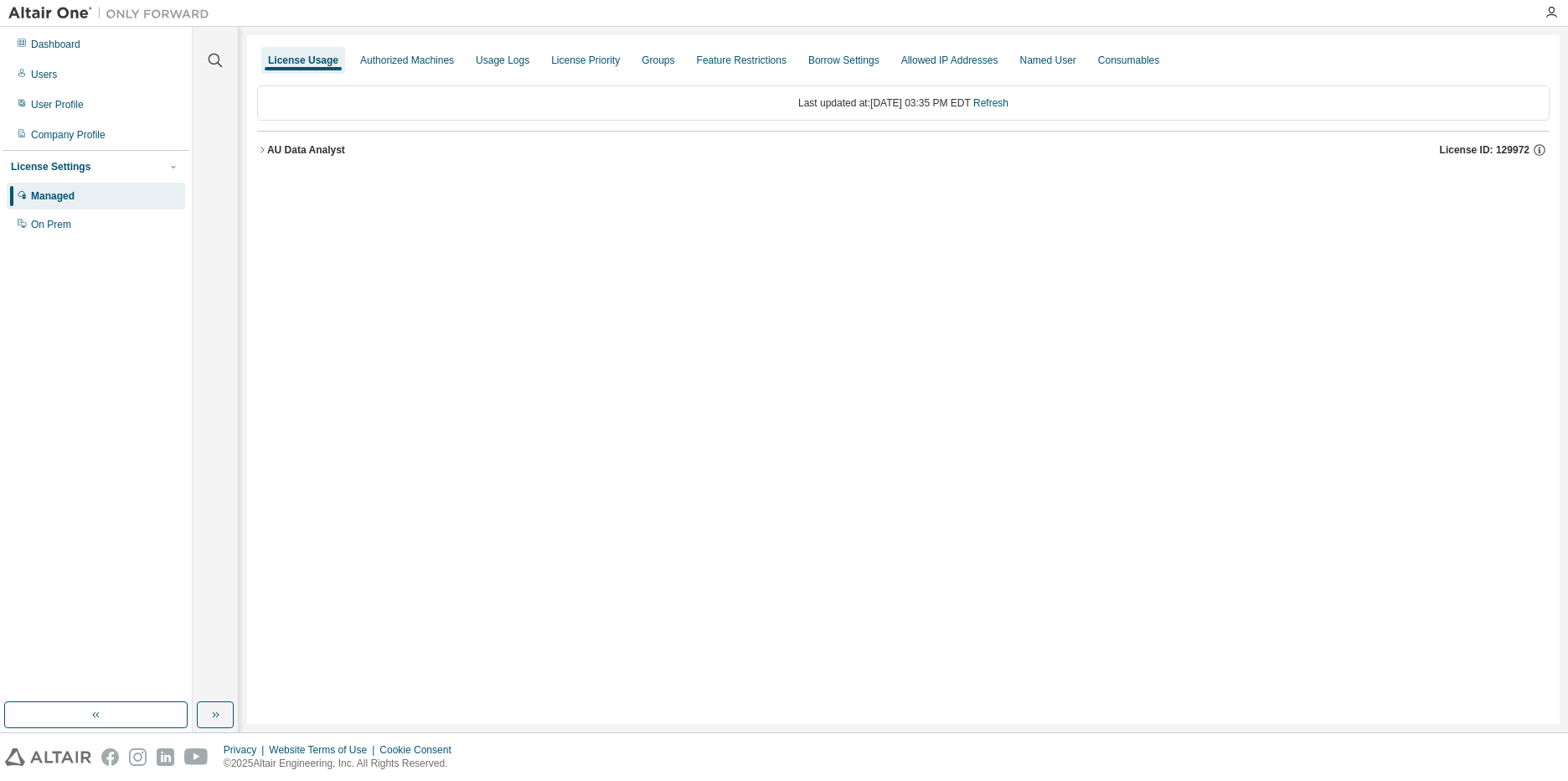
click at [280, 153] on div "AU Data Analyst" at bounding box center [306, 150] width 78 height 14
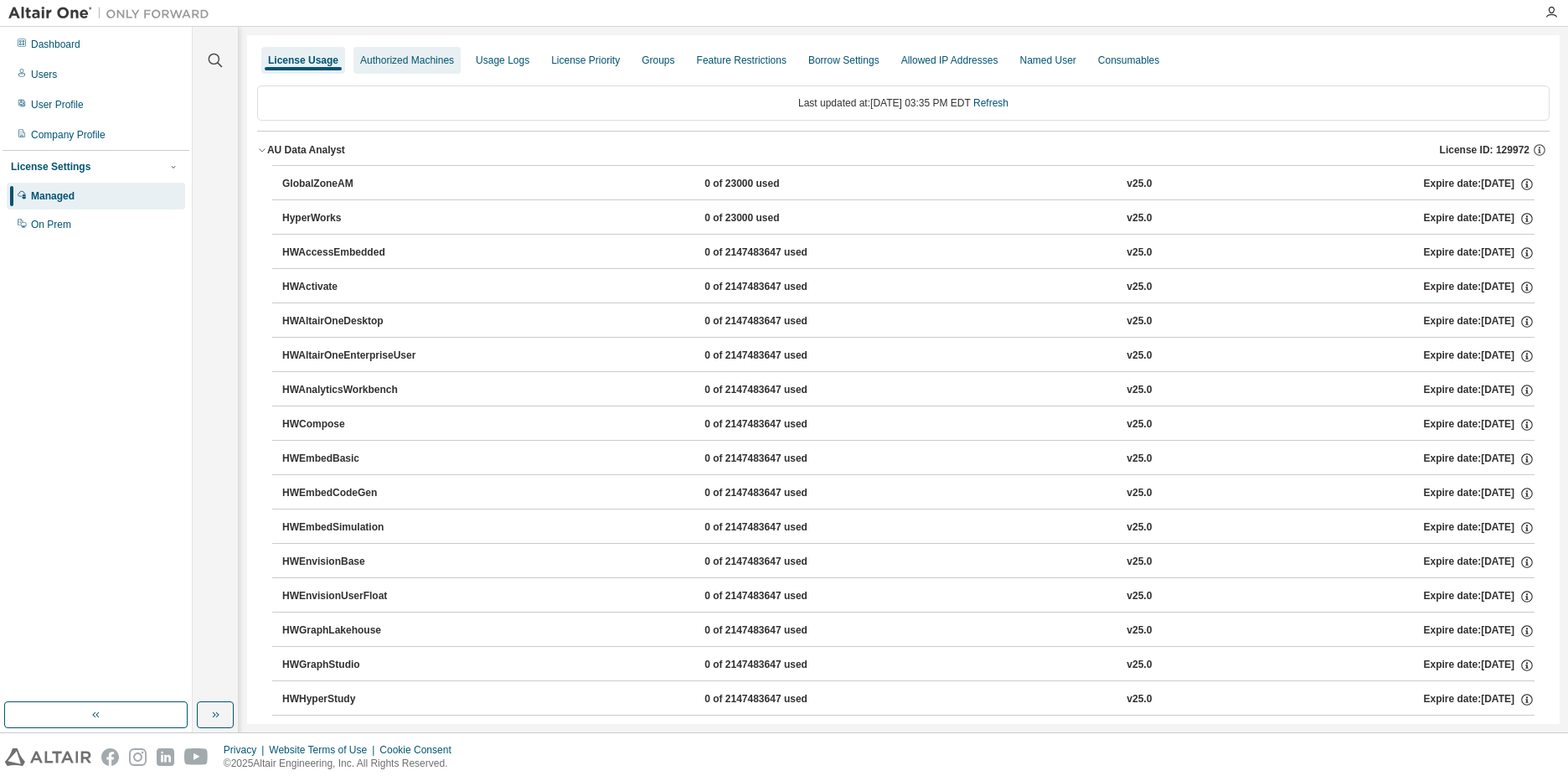
click at [409, 60] on div "Authorized Machines" at bounding box center [407, 60] width 93 height 14
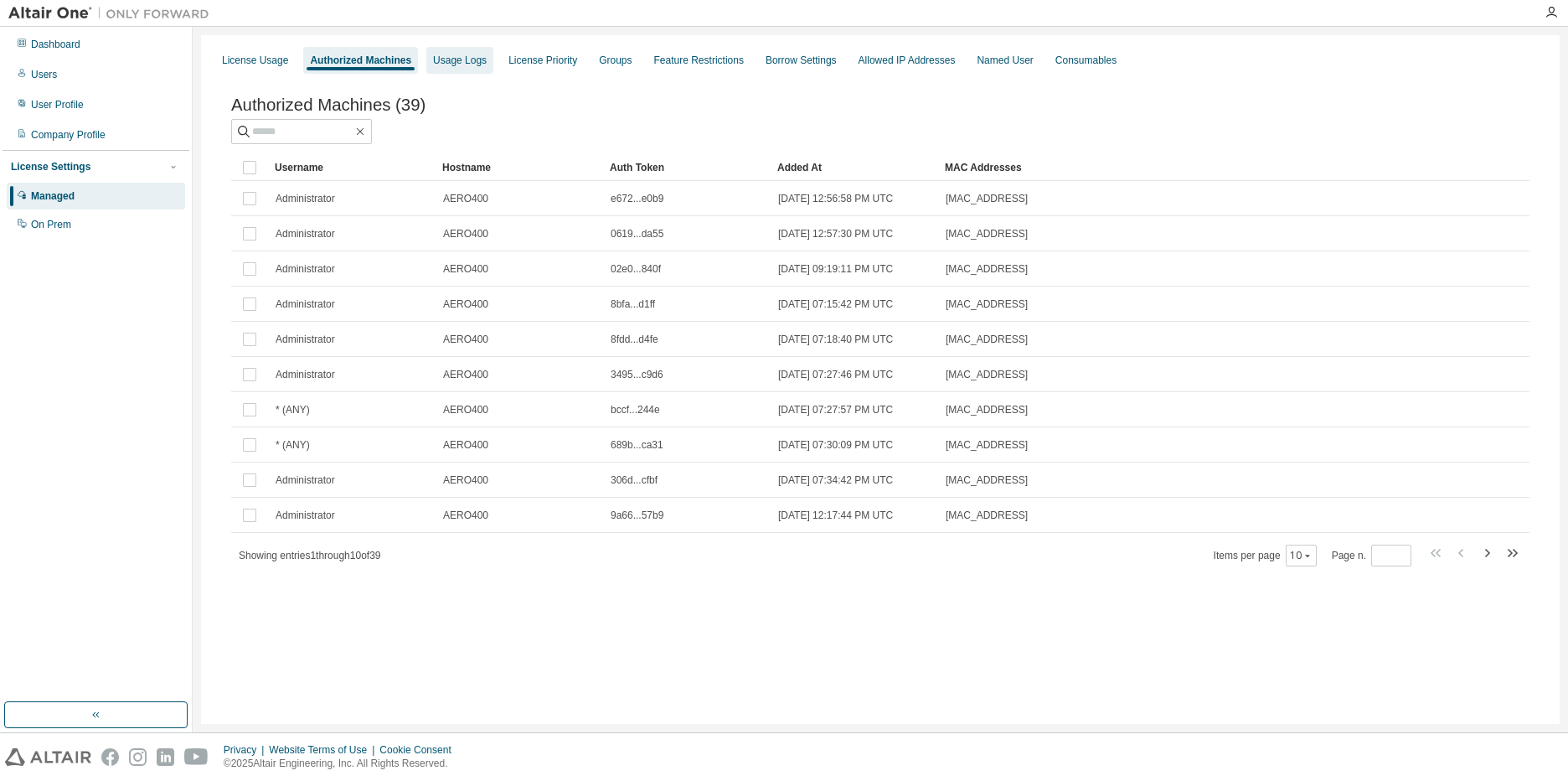
click at [480, 66] on div "Usage Logs" at bounding box center [460, 60] width 67 height 27
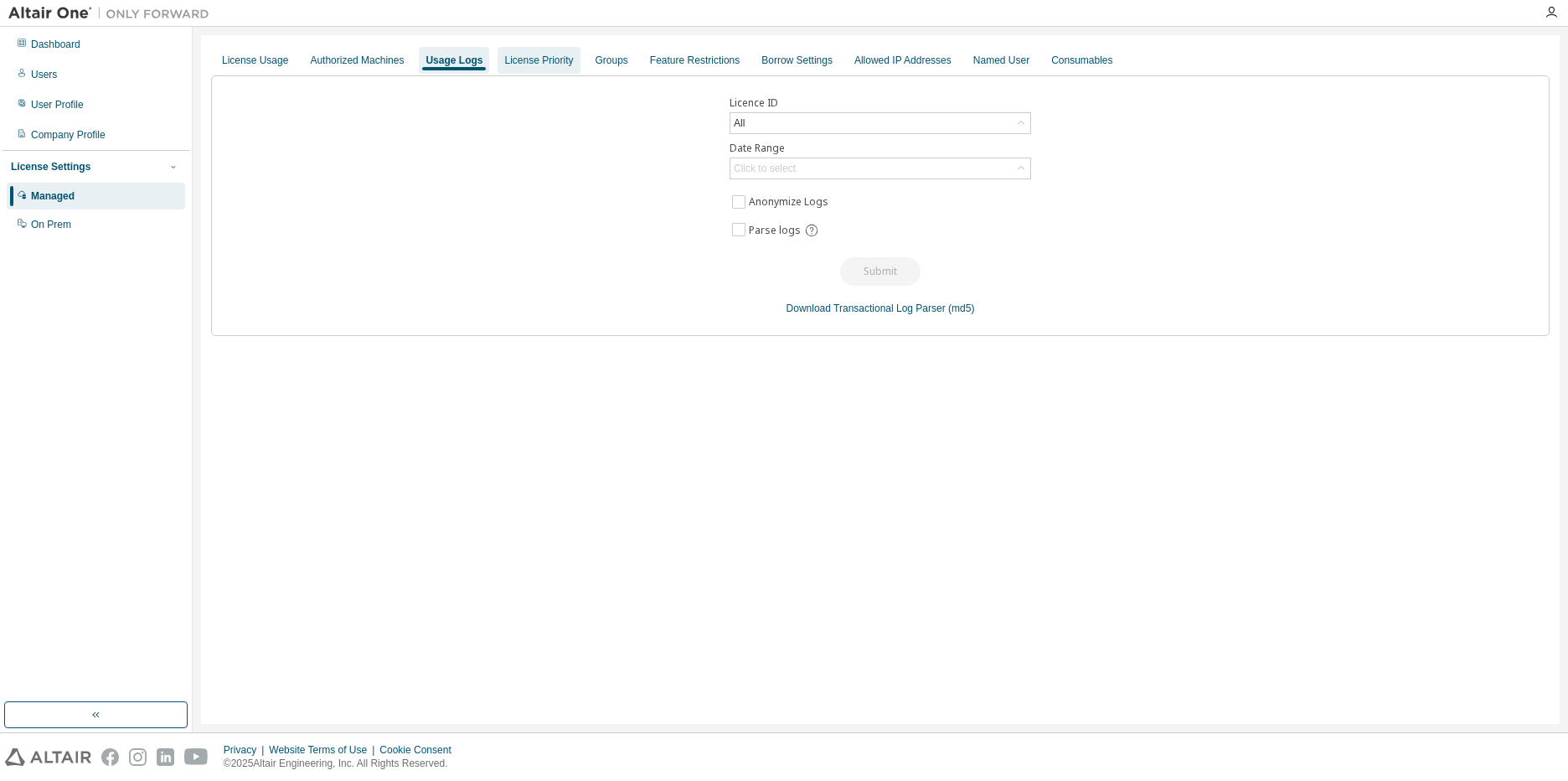
click at [536, 63] on div "License Priority" at bounding box center [539, 60] width 69 height 14
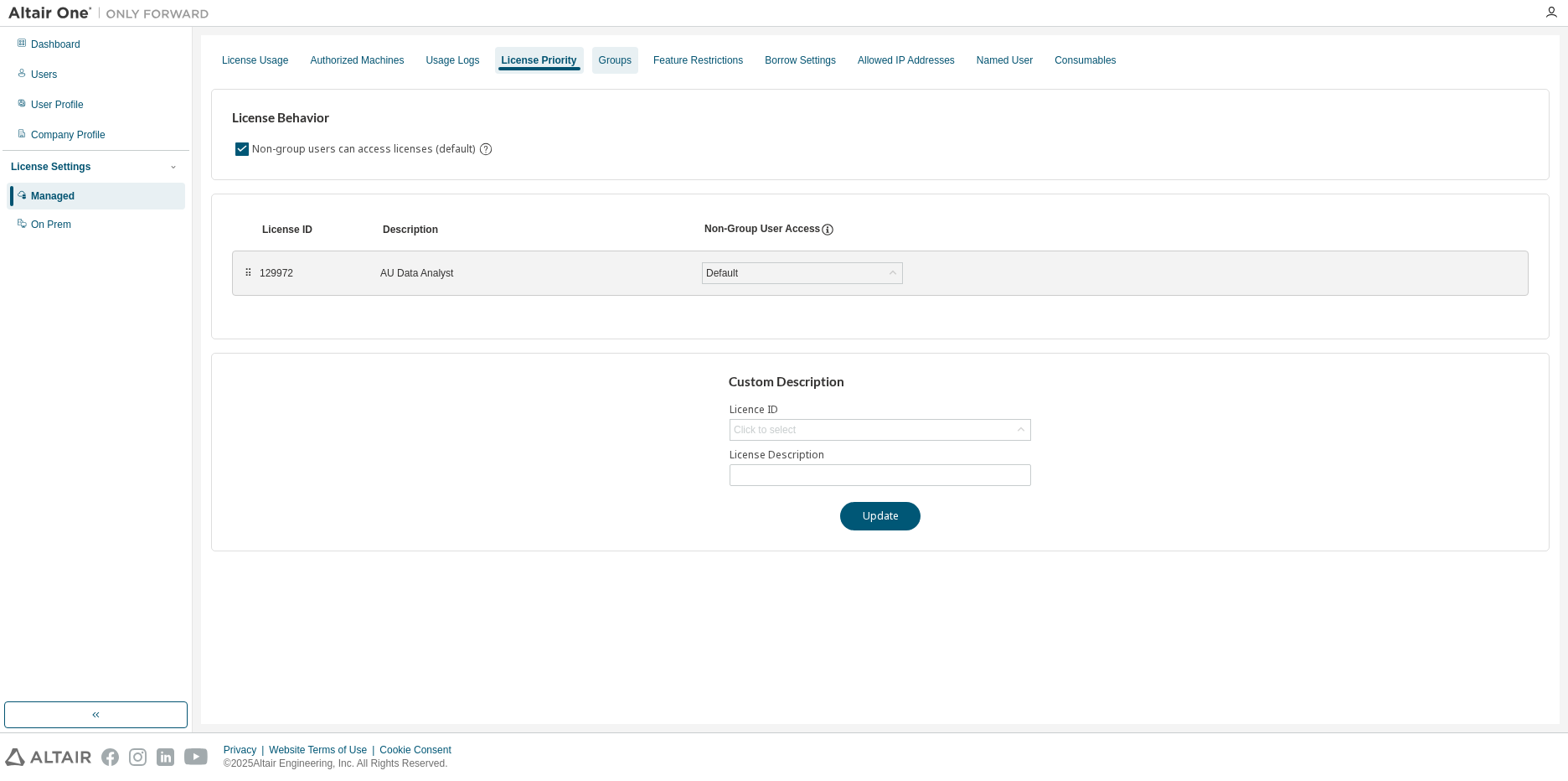
click at [599, 63] on div "Groups" at bounding box center [616, 60] width 33 height 14
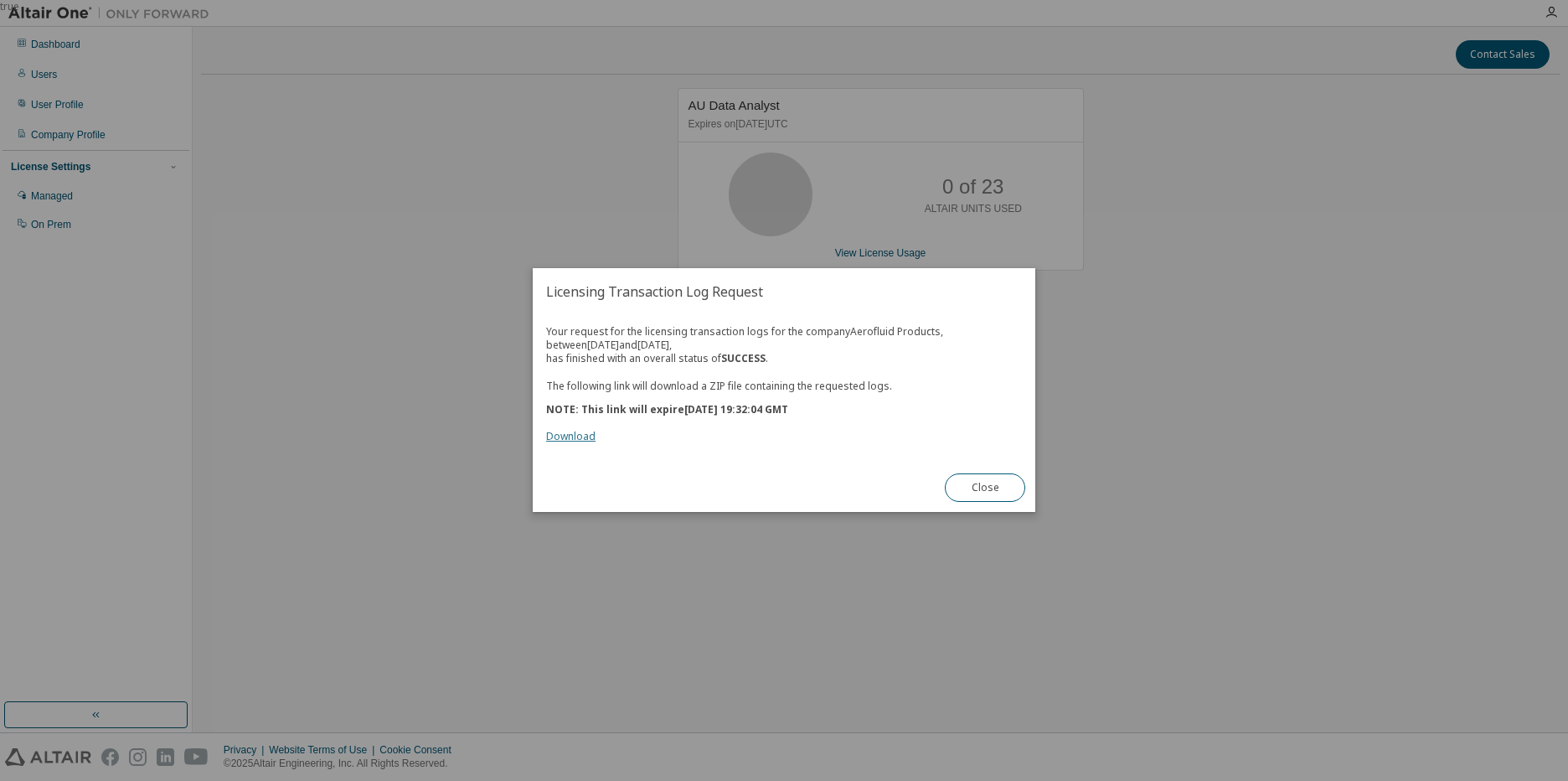
click at [579, 432] on link "Download" at bounding box center [571, 436] width 50 height 15
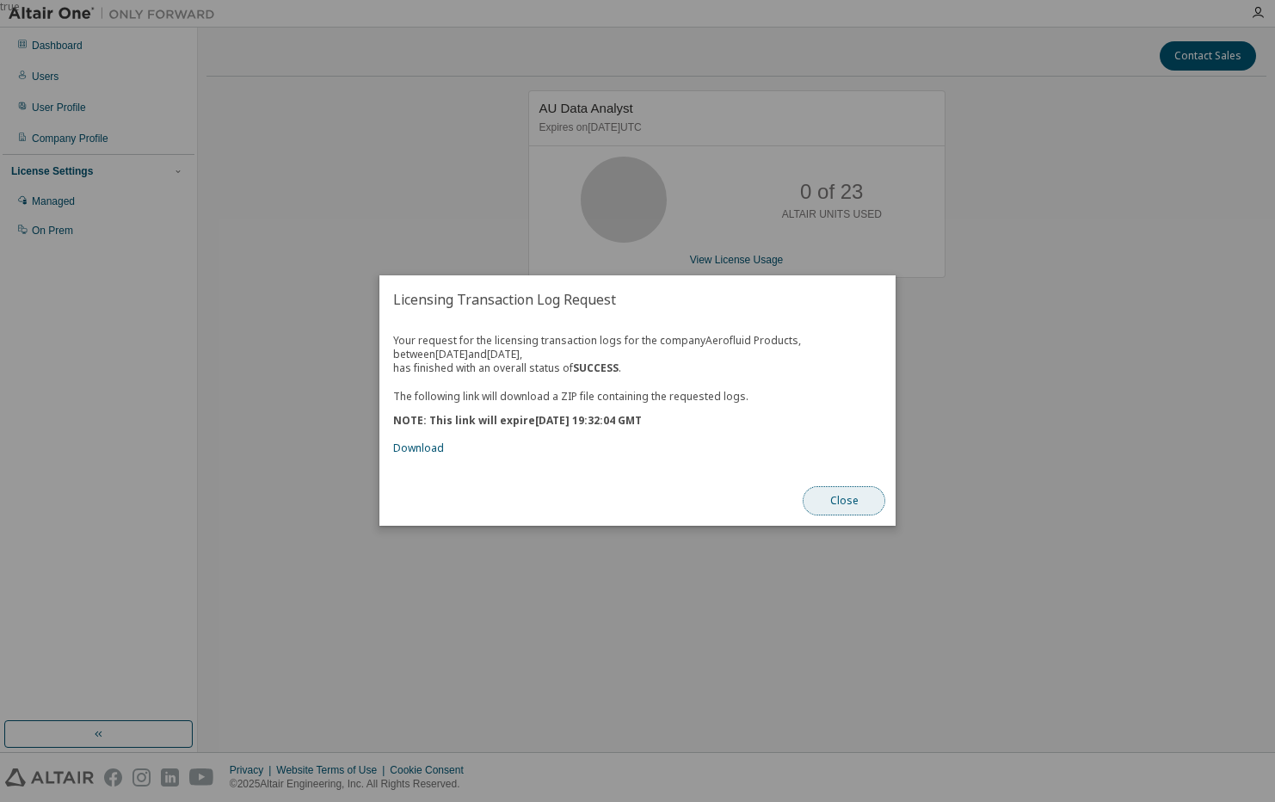
click at [838, 504] on button "Close" at bounding box center [843, 501] width 83 height 29
